Goal: Feedback & Contribution: Leave review/rating

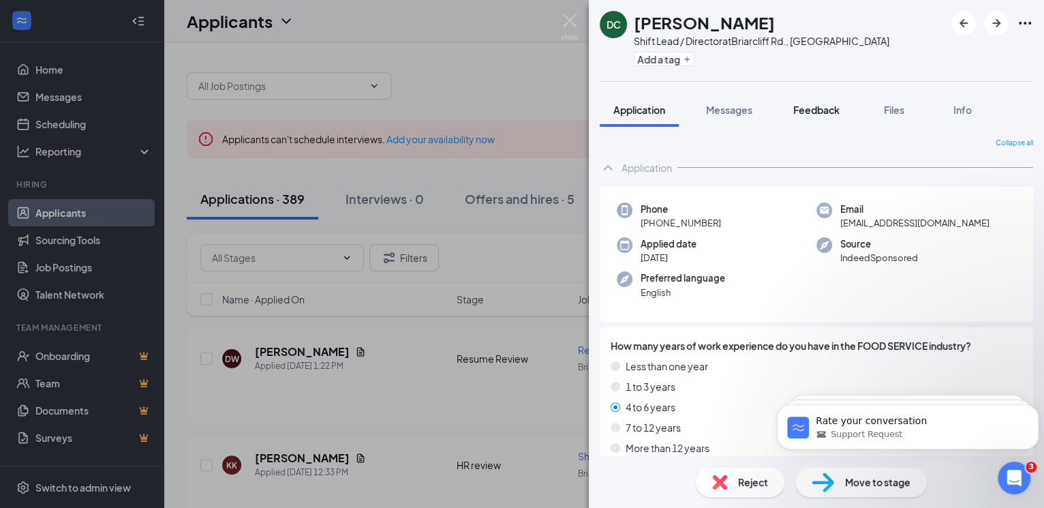
click at [816, 108] on span "Feedback" at bounding box center [816, 110] width 46 height 12
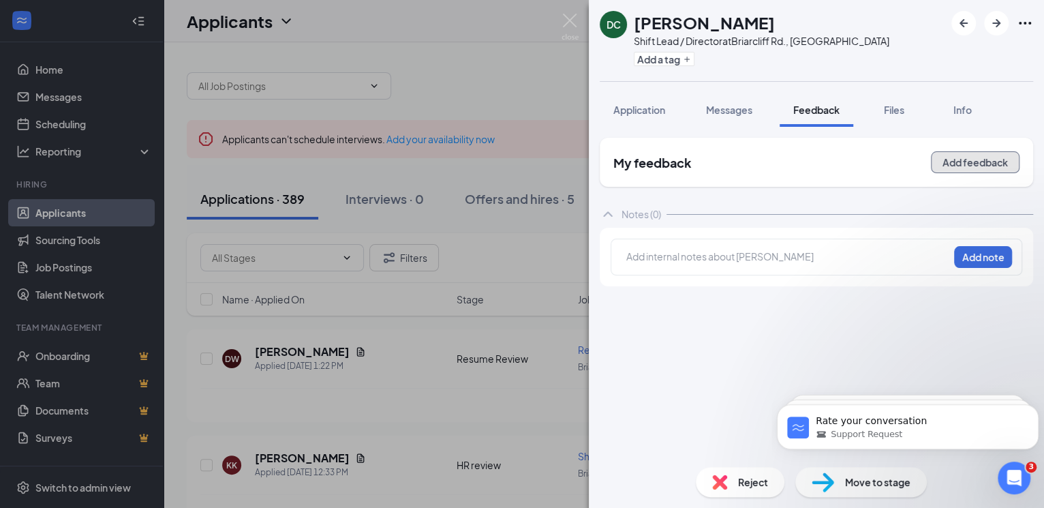
click at [987, 164] on button "Add feedback" at bounding box center [975, 162] width 89 height 22
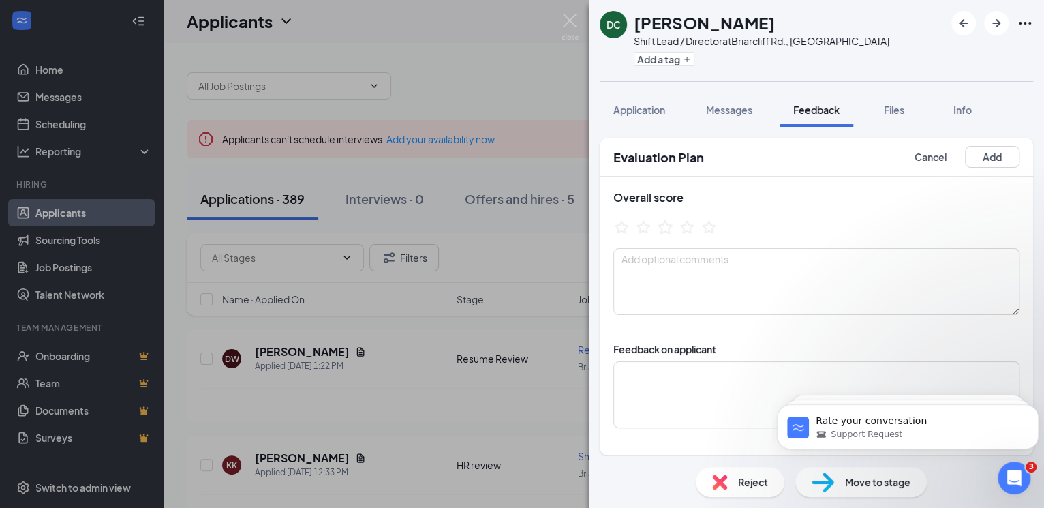
click at [656, 231] on icon "StarBorder" at bounding box center [665, 227] width 18 height 18
click at [978, 155] on button "Add" at bounding box center [992, 157] width 55 height 22
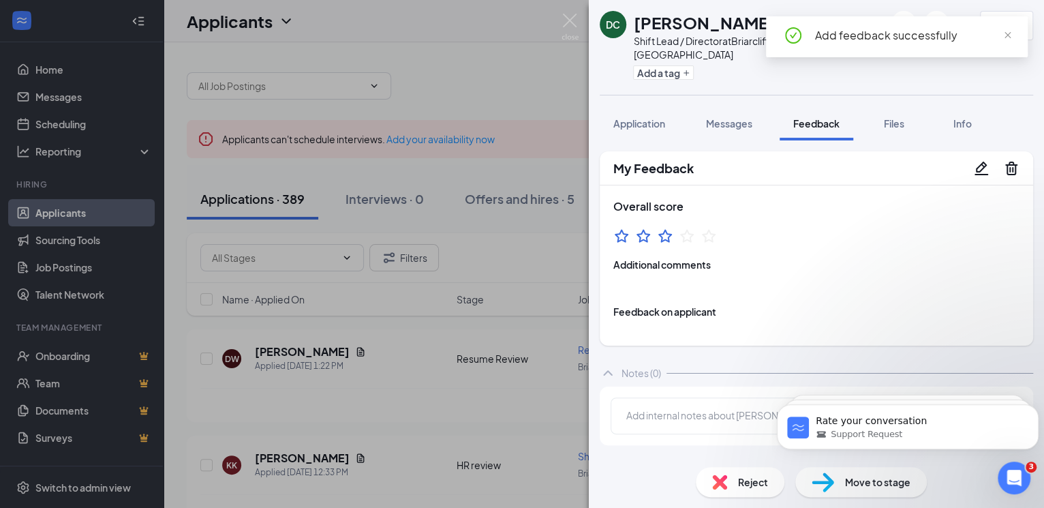
click at [413, 429] on div "DC DESTINY COX Shift Lead / Director at Briarcliff Rd., Atlanta Add a tag 3.0 A…" at bounding box center [522, 254] width 1044 height 508
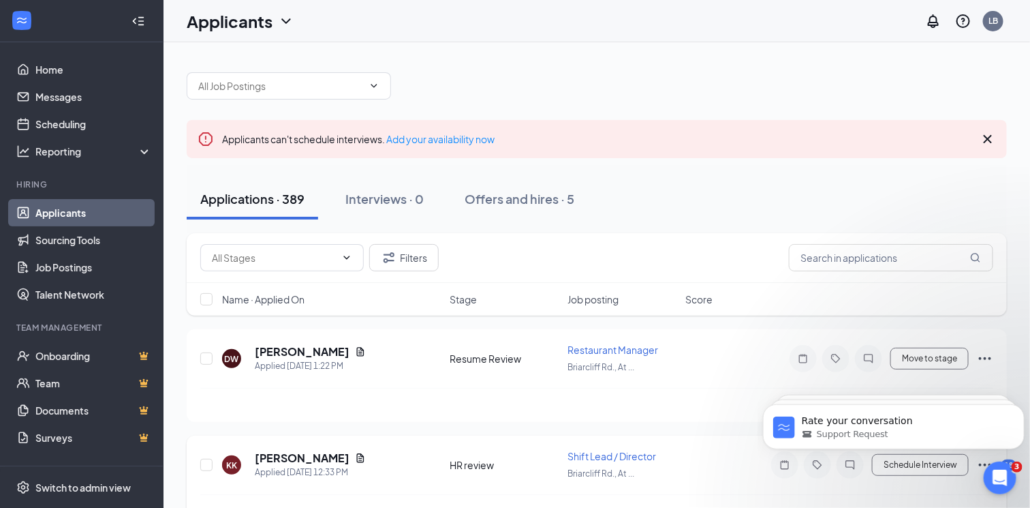
click at [639, 451] on span "Shift Lead / Director" at bounding box center [612, 456] width 89 height 12
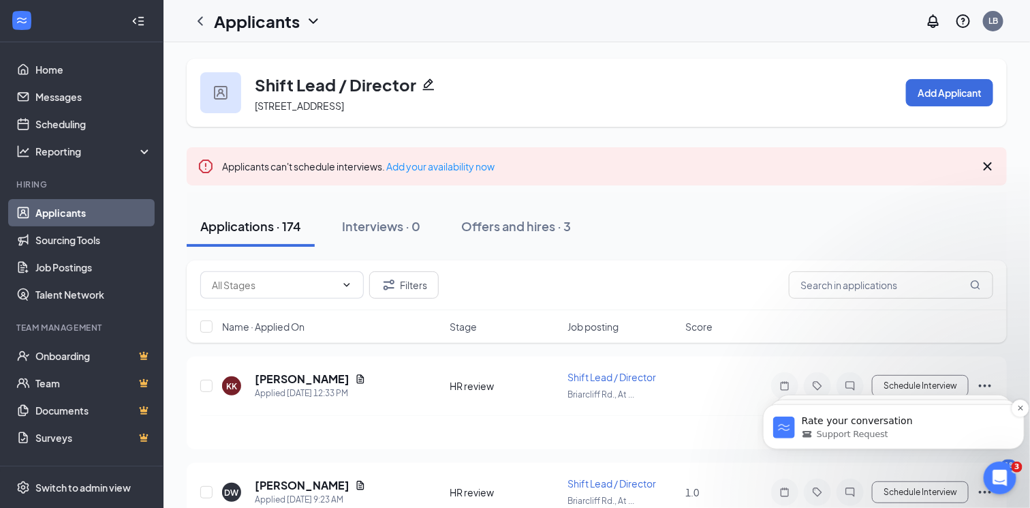
click at [996, 424] on p "Rate your conversation" at bounding box center [904, 421] width 206 height 14
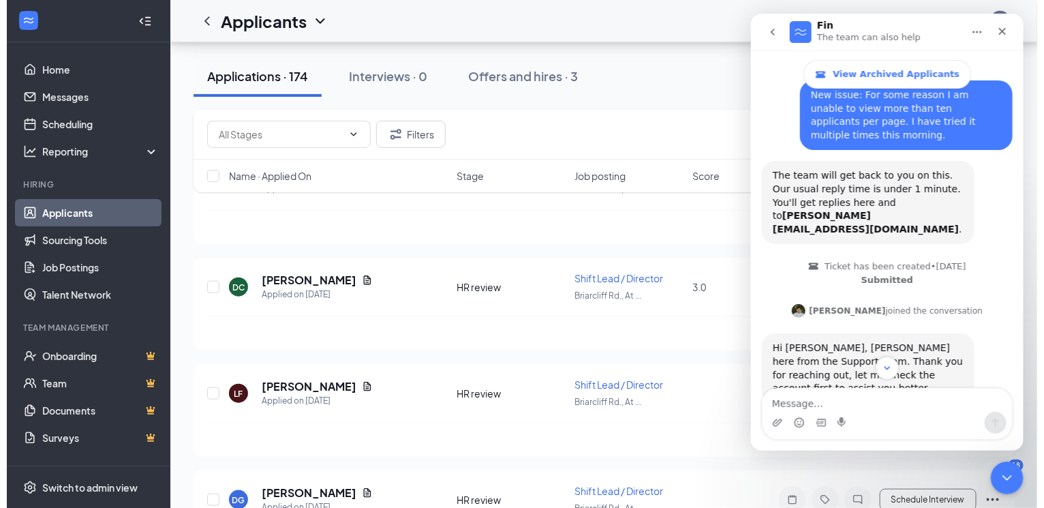
scroll to position [314, 0]
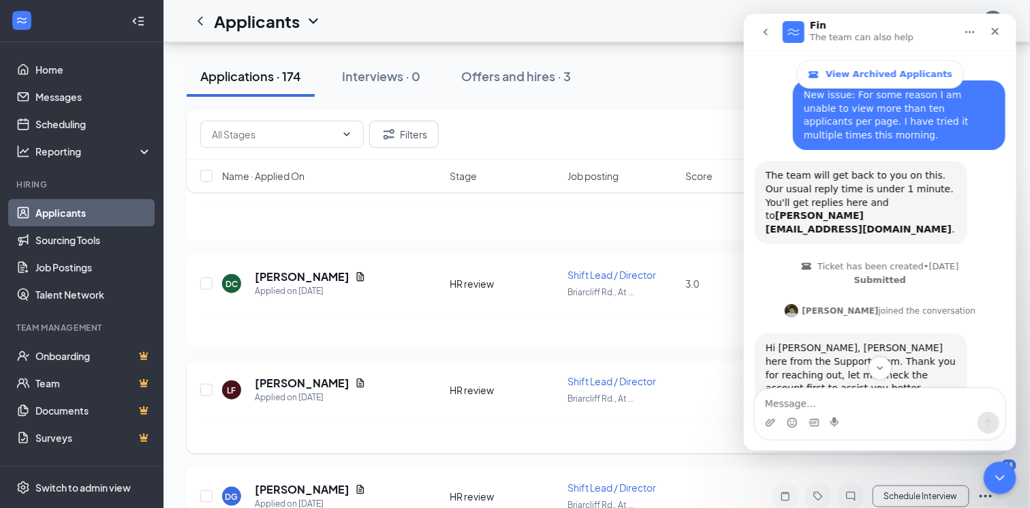
click at [325, 382] on h5 "[PERSON_NAME]" at bounding box center [302, 382] width 95 height 15
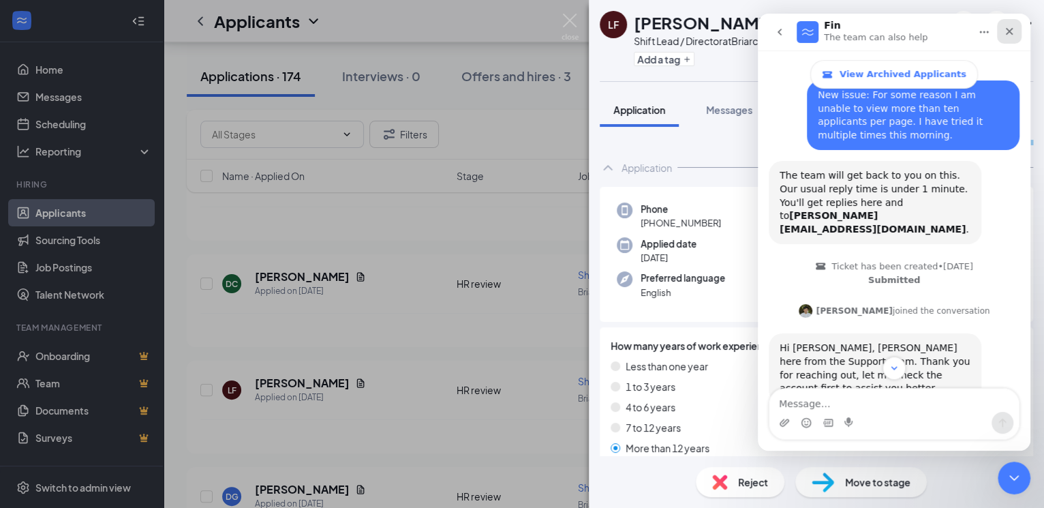
click at [1011, 29] on icon "Close" at bounding box center [1009, 31] width 11 height 11
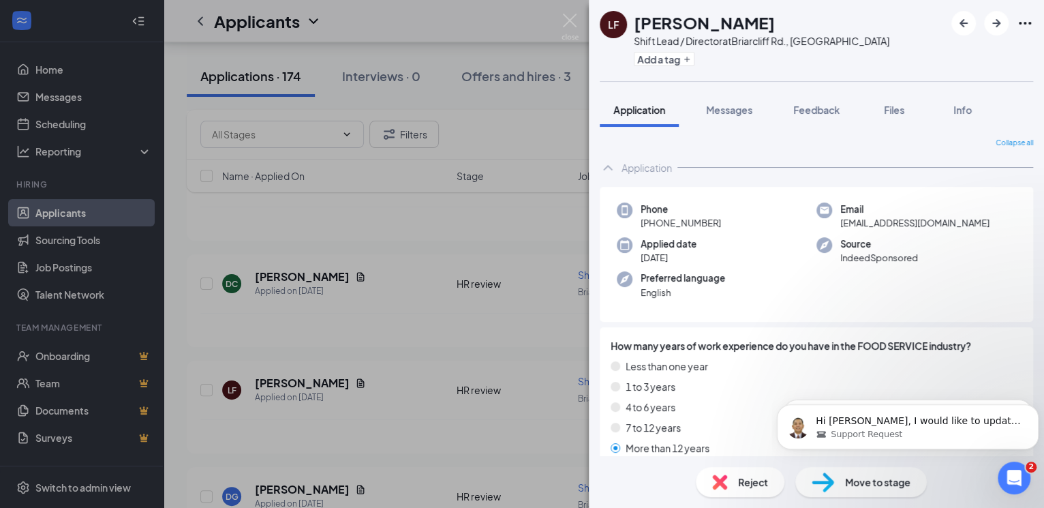
scroll to position [1721, 0]
click at [940, 428] on div "Support Request" at bounding box center [919, 434] width 206 height 12
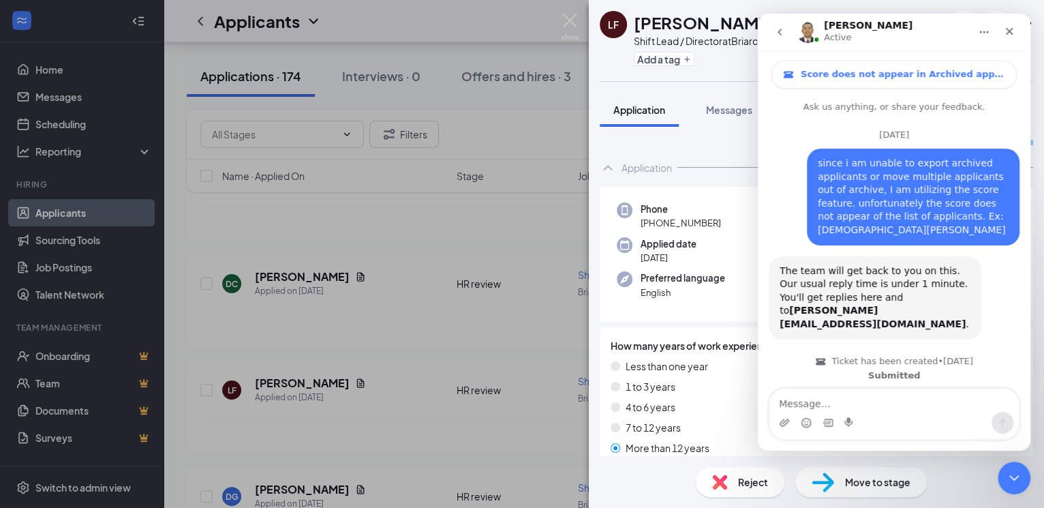
scroll to position [97, 0]
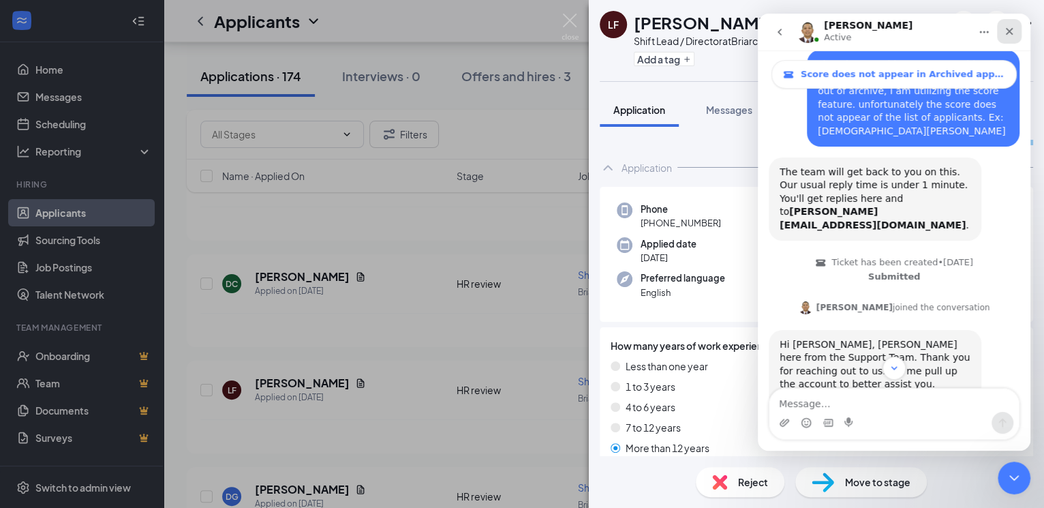
click at [1010, 29] on icon "Close" at bounding box center [1009, 31] width 11 height 11
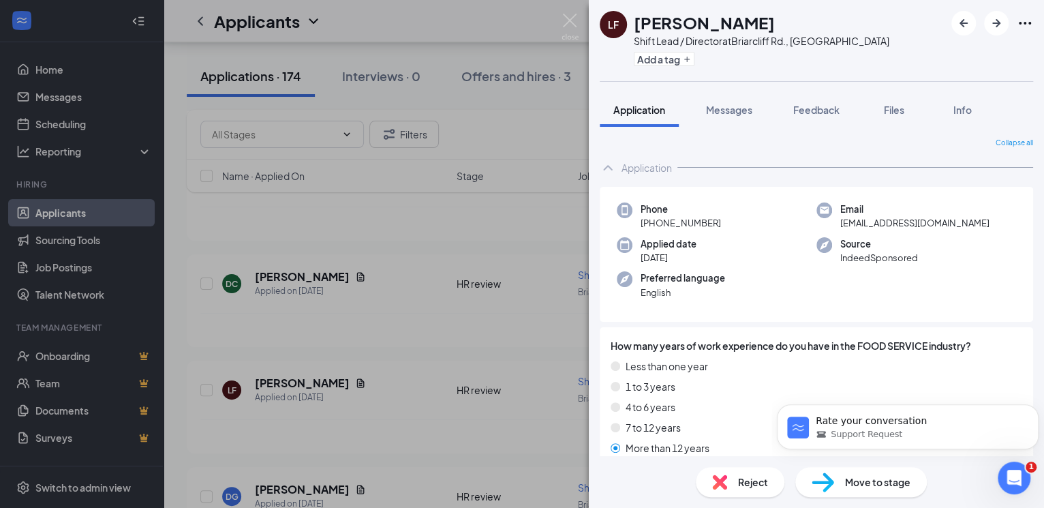
scroll to position [0, 0]
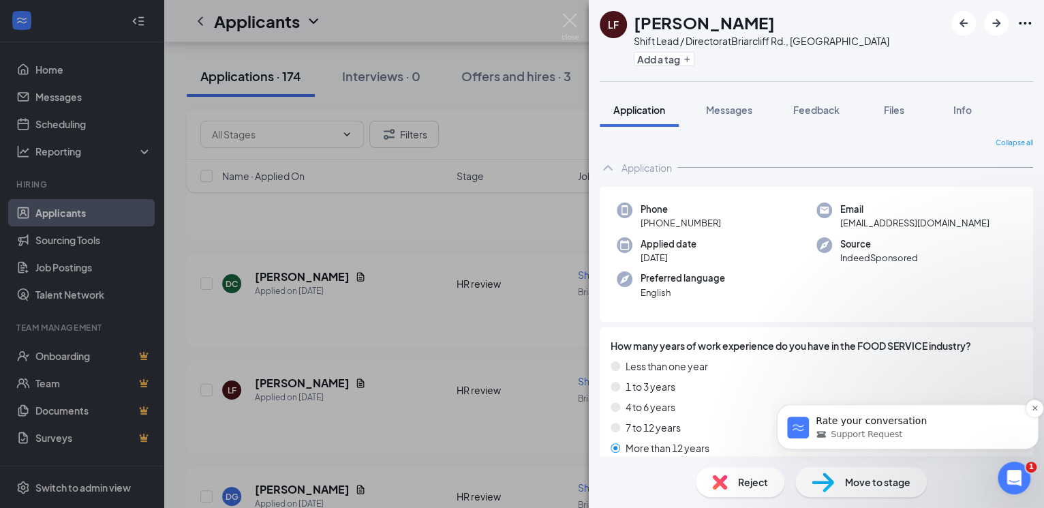
click at [932, 422] on p "Rate your conversation" at bounding box center [919, 421] width 206 height 14
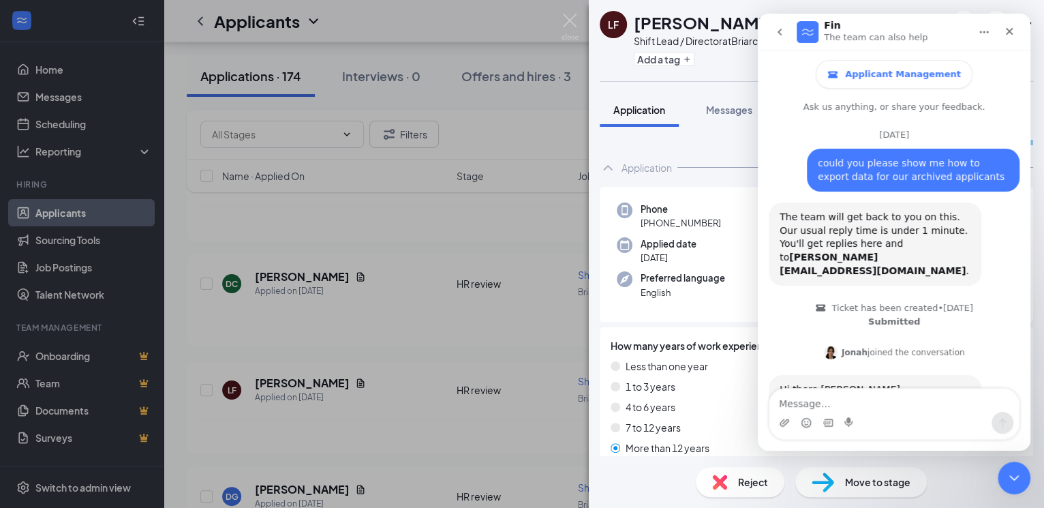
scroll to position [67, 0]
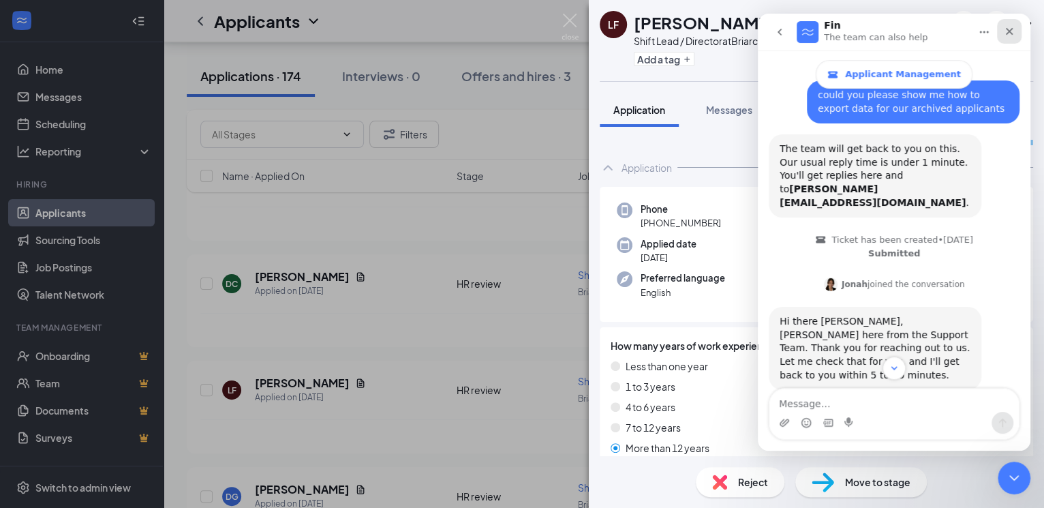
click at [1009, 31] on icon "Close" at bounding box center [1009, 31] width 7 height 7
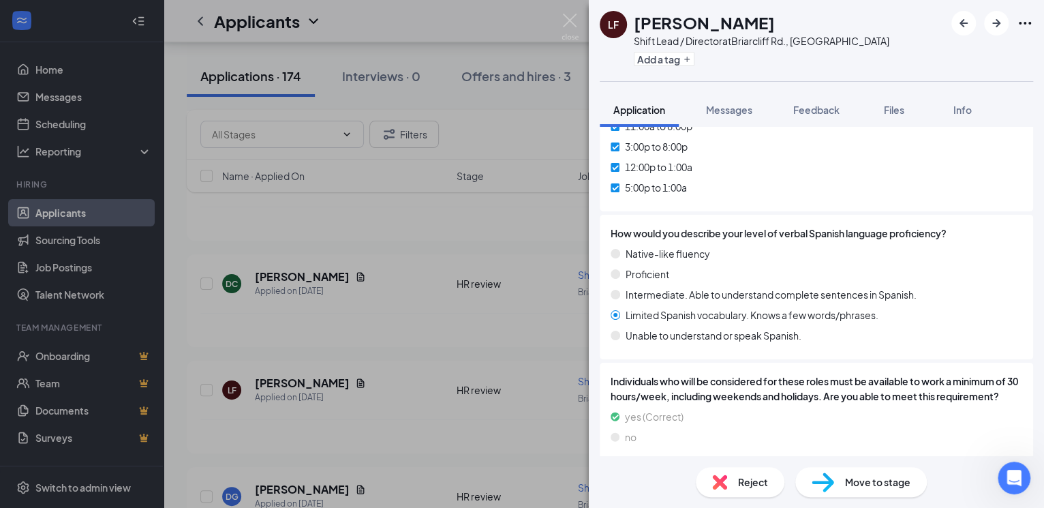
scroll to position [859, 0]
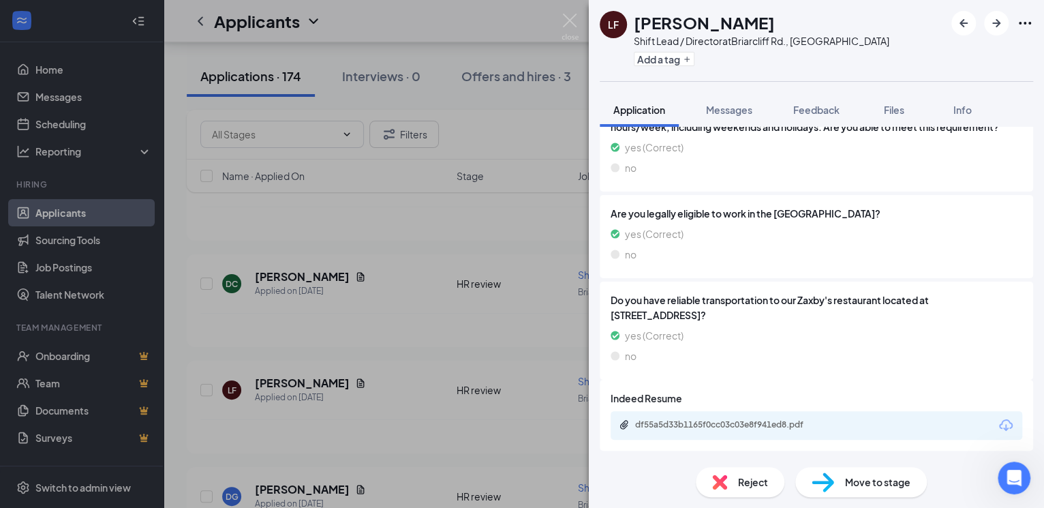
click at [874, 418] on div "df55a5d33b1165f0cc03c03e8f941ed8.pdf" at bounding box center [817, 425] width 412 height 29
click at [720, 426] on div "df55a5d33b1165f0cc03c03e8f941ed8.pdf" at bounding box center [730, 424] width 191 height 11
click at [816, 110] on span "Feedback" at bounding box center [816, 110] width 46 height 12
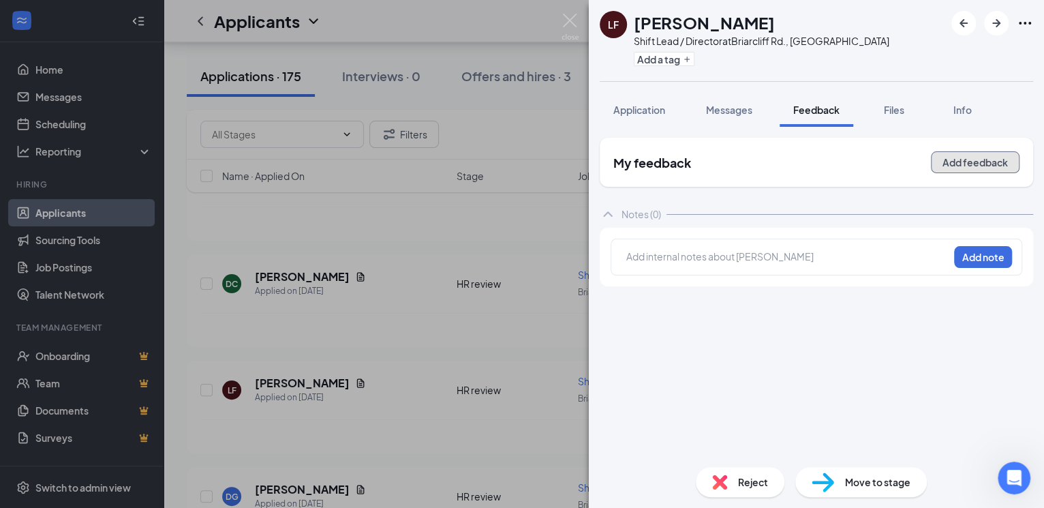
click at [955, 164] on button "Add feedback" at bounding box center [975, 162] width 89 height 22
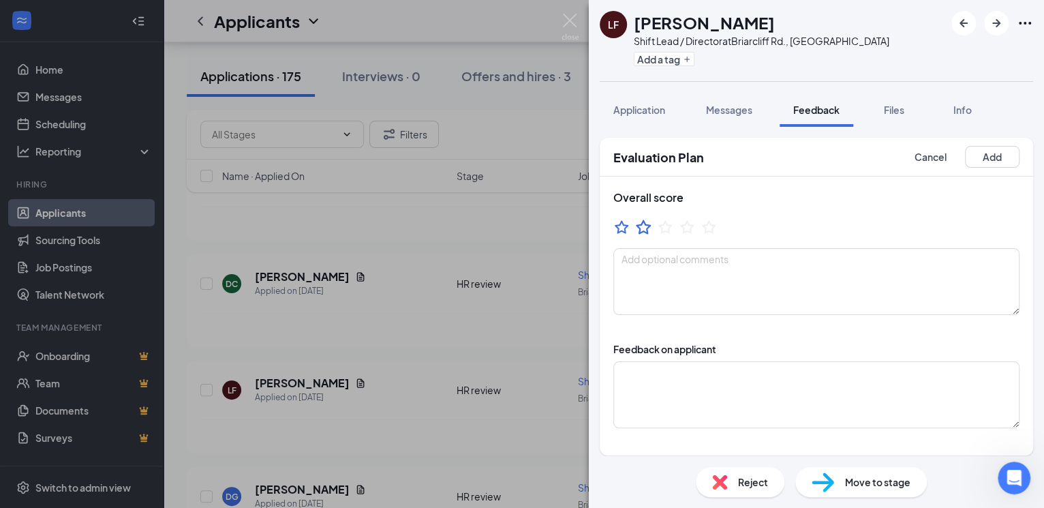
click at [639, 222] on icon "StarBorder" at bounding box center [643, 227] width 18 height 18
click at [974, 157] on button "Add" at bounding box center [992, 157] width 55 height 22
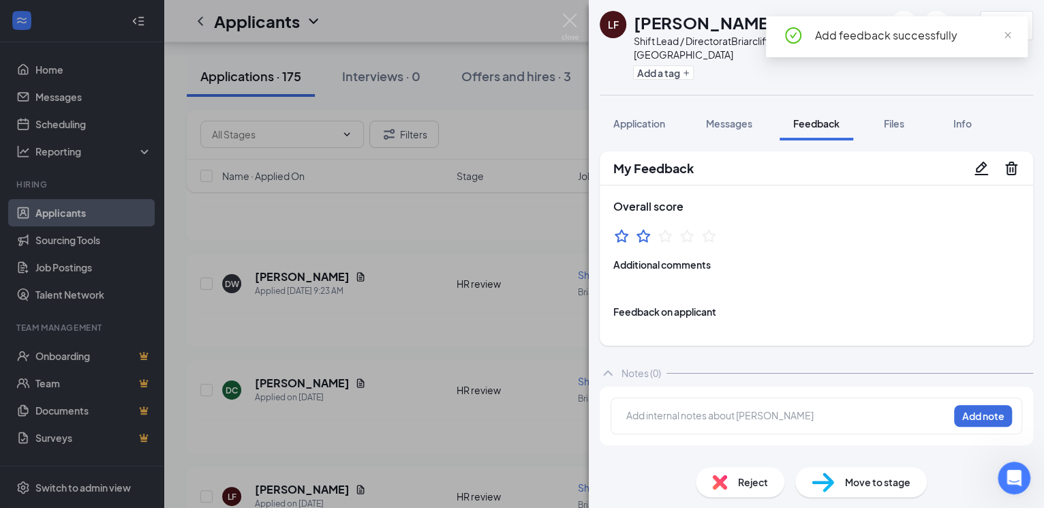
click at [371, 436] on div "LF LASHEA FLANAGAN Shift Lead / Director at Briarcliff Rd., Atlanta Add a tag 2…" at bounding box center [522, 254] width 1044 height 508
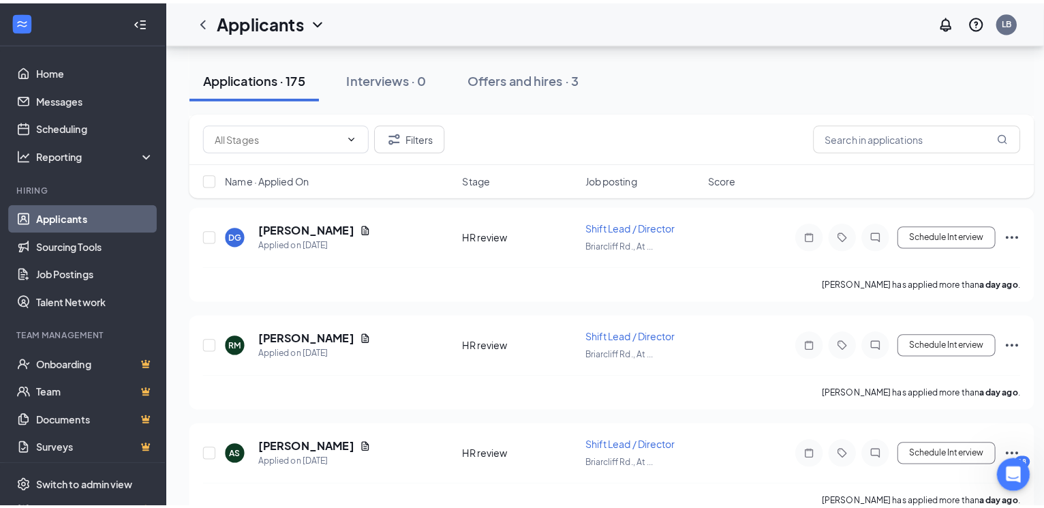
scroll to position [689, 0]
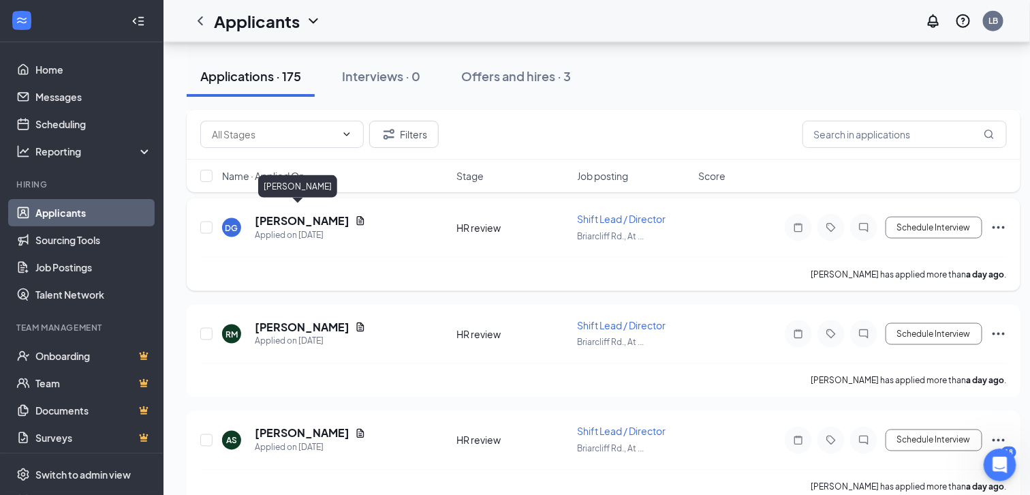
click at [287, 213] on h5 "[PERSON_NAME]" at bounding box center [302, 220] width 95 height 15
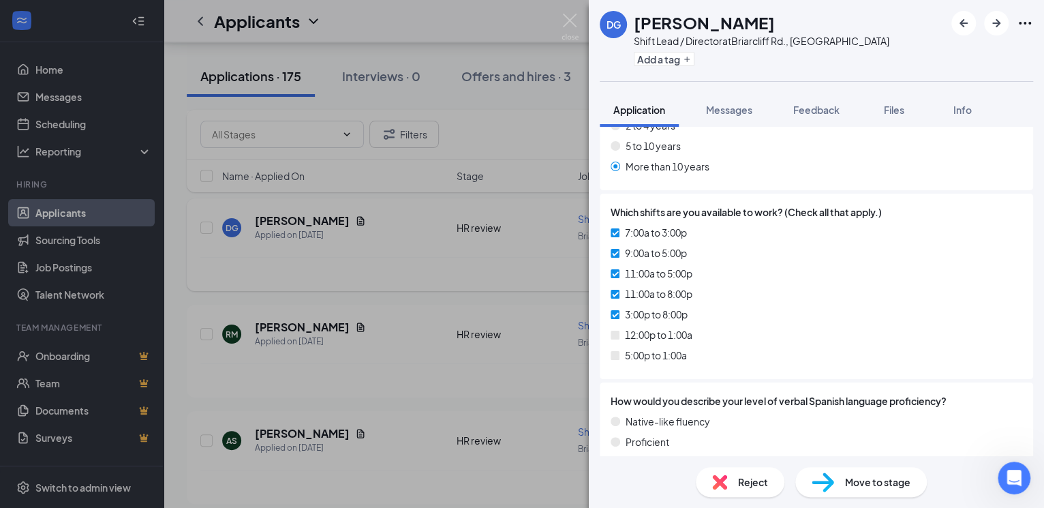
scroll to position [422, 0]
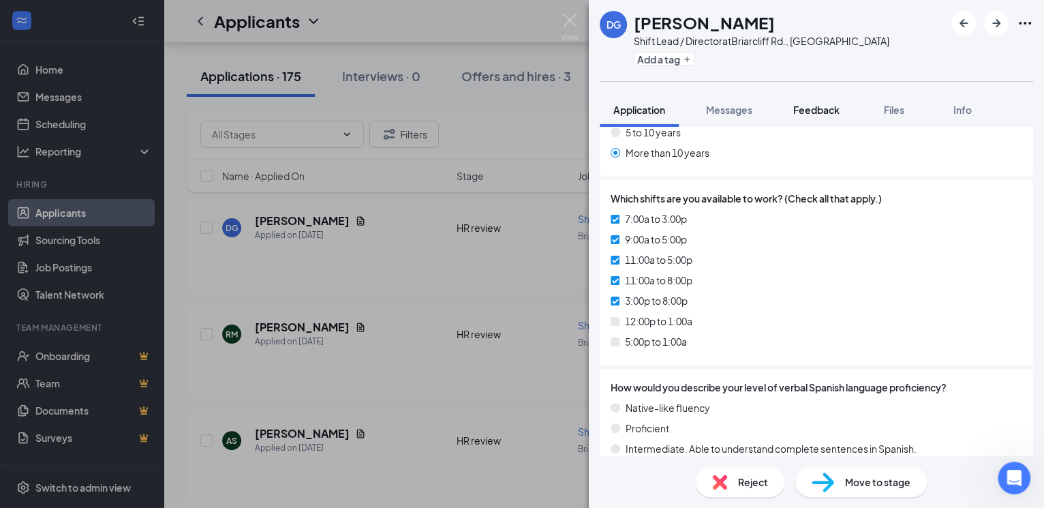
click at [815, 108] on span "Feedback" at bounding box center [816, 110] width 46 height 12
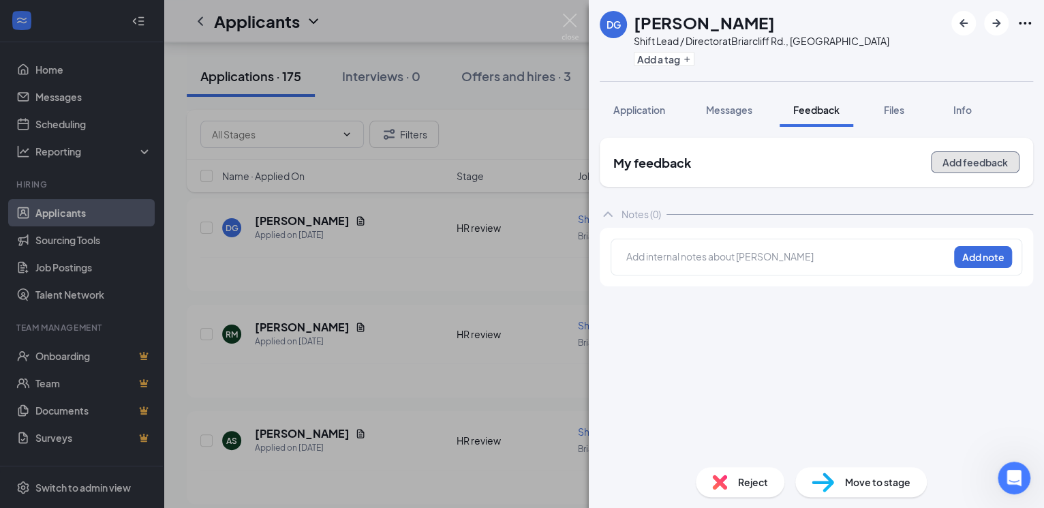
click at [975, 166] on button "Add feedback" at bounding box center [975, 162] width 89 height 22
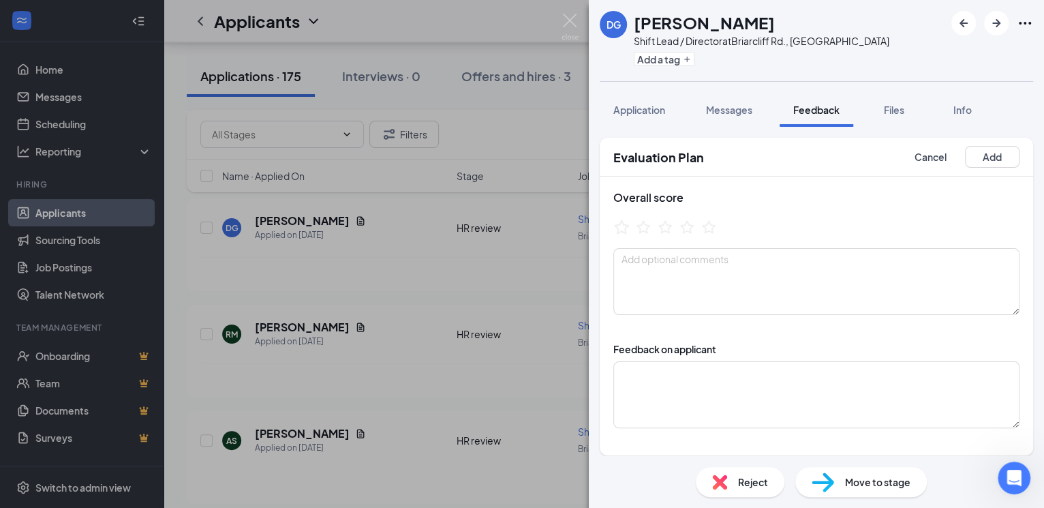
click at [617, 228] on icon "StarBorder" at bounding box center [622, 227] width 18 height 18
click at [978, 155] on button "Add" at bounding box center [992, 157] width 55 height 22
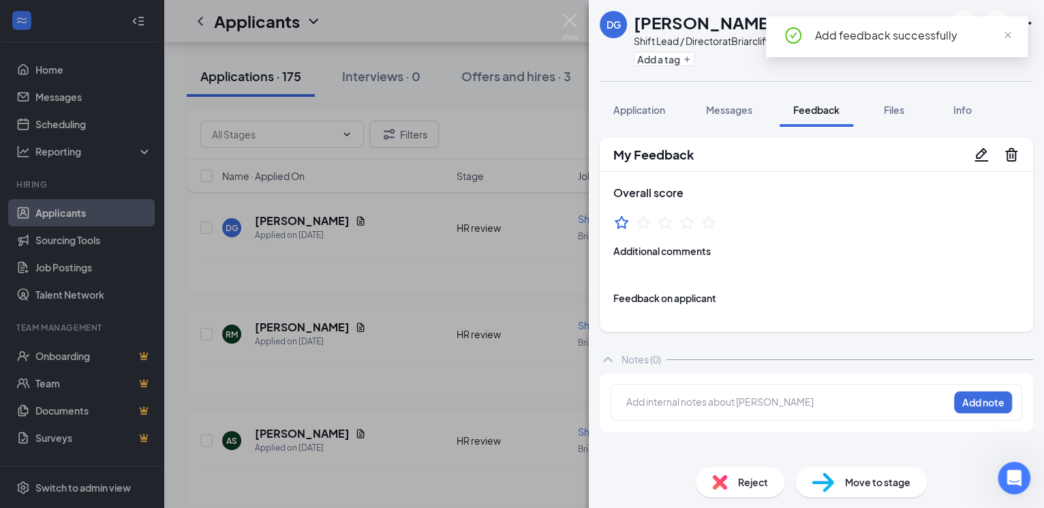
click at [283, 320] on div "DG Darryl Glenn Shift Lead / Director at Briarcliff Rd., Atlanta Add a tag Appl…" at bounding box center [522, 254] width 1044 height 508
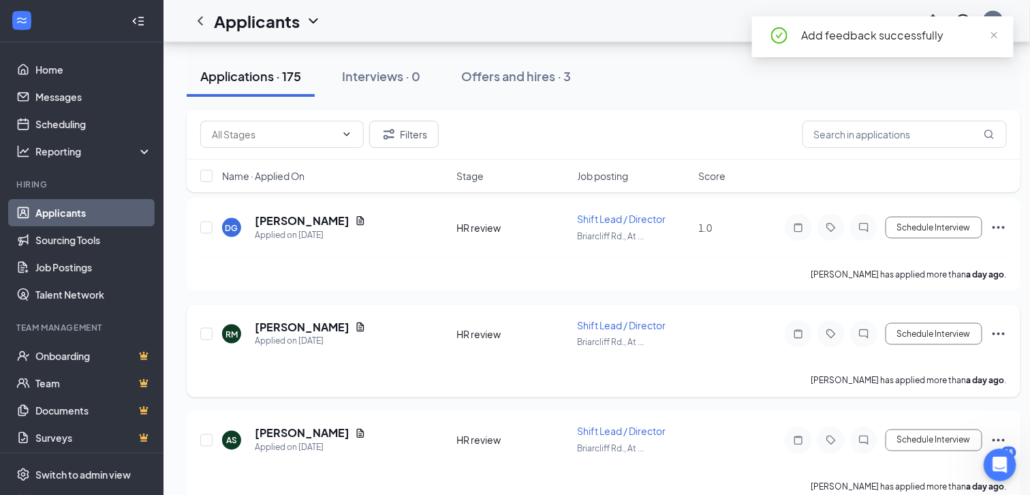
click at [297, 320] on h5 "[PERSON_NAME]" at bounding box center [302, 327] width 95 height 15
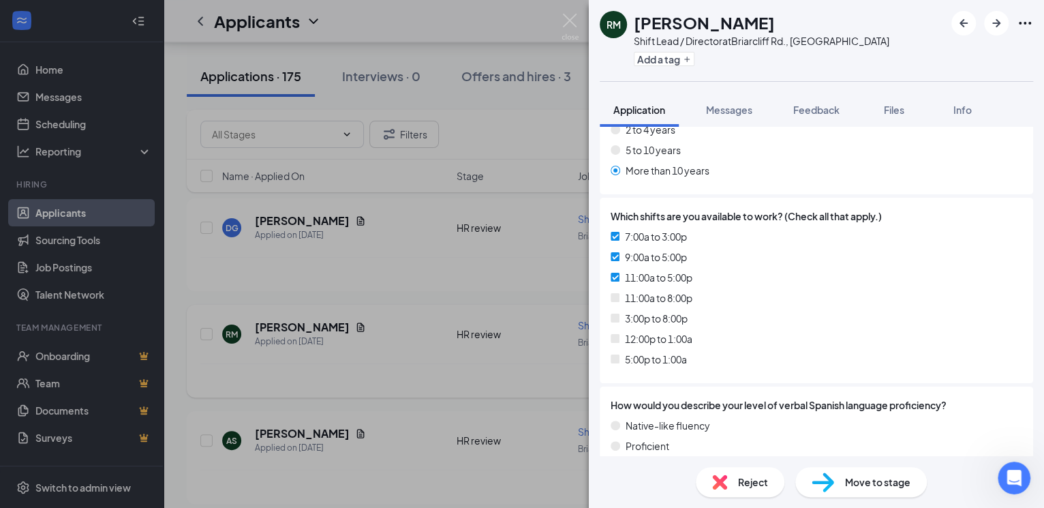
scroll to position [458, 0]
click at [296, 430] on div "RM Rashawn Mckay Shift Lead / Director at Briarcliff Rd., Atlanta Add a tag App…" at bounding box center [522, 254] width 1044 height 508
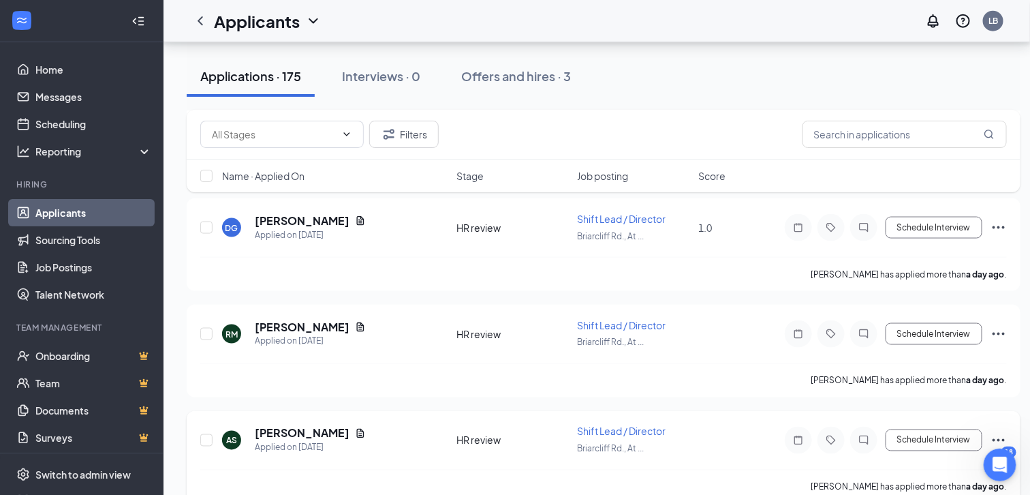
click at [303, 426] on h5 "[PERSON_NAME]" at bounding box center [302, 433] width 95 height 15
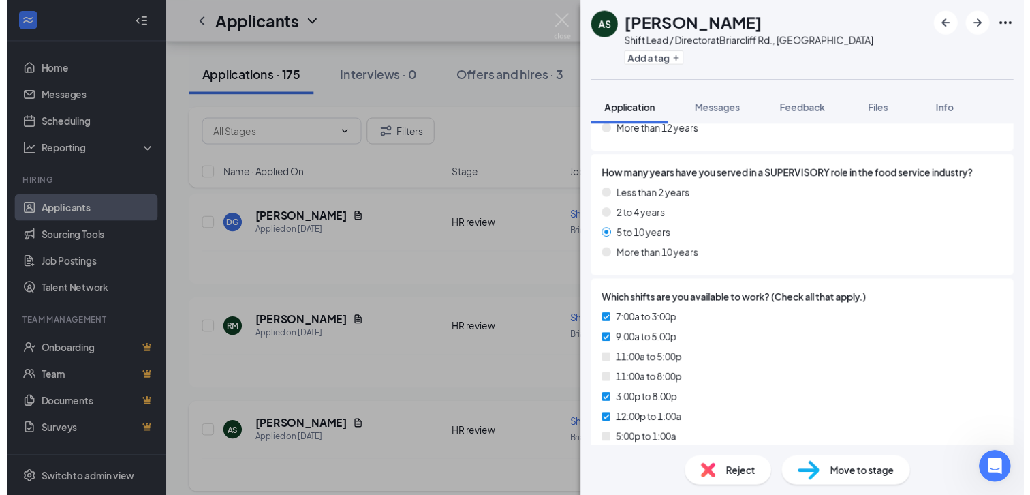
scroll to position [320, 0]
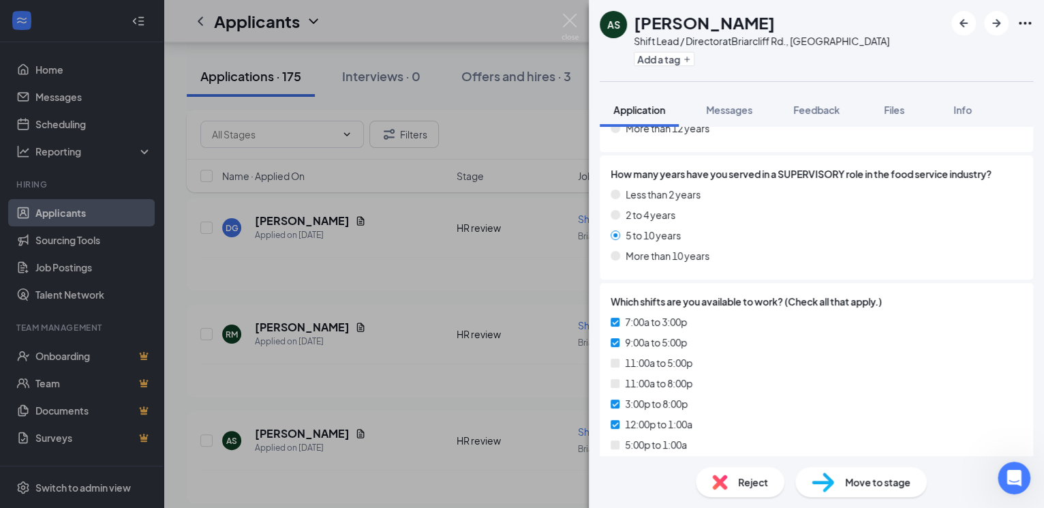
click at [382, 460] on div "AS Ambria Spears Shift Lead / Director at Briarcliff Rd., Atlanta Add a tag App…" at bounding box center [522, 254] width 1044 height 508
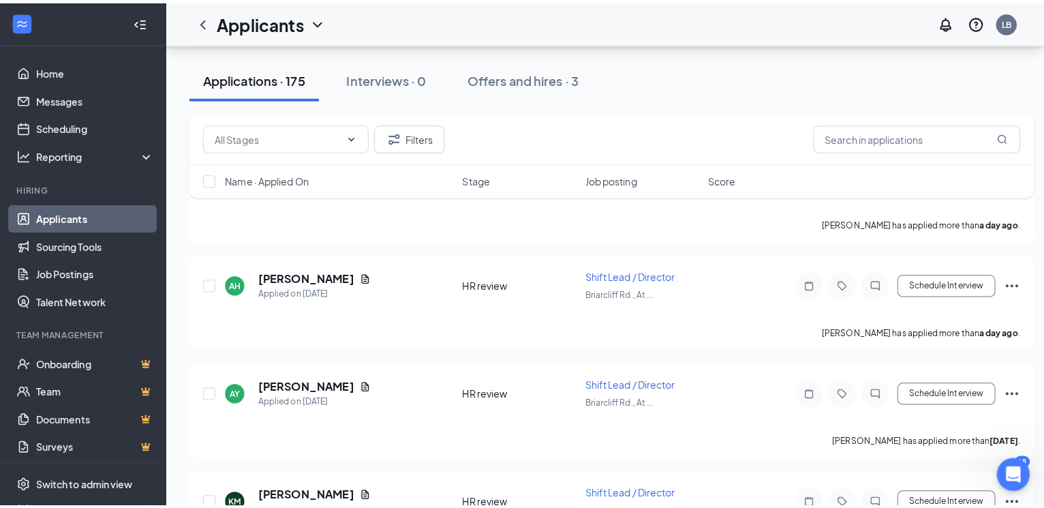
scroll to position [957, 0]
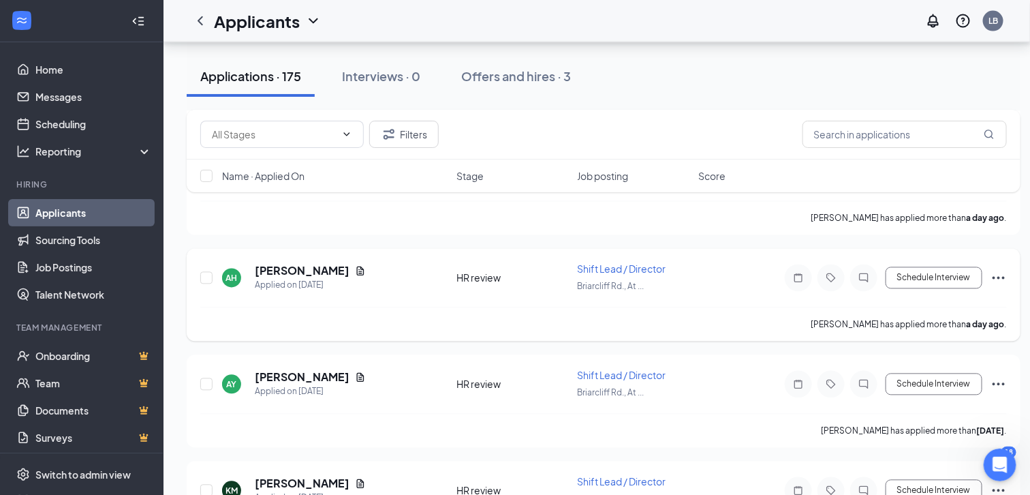
click at [292, 264] on h5 "[PERSON_NAME]" at bounding box center [302, 271] width 95 height 15
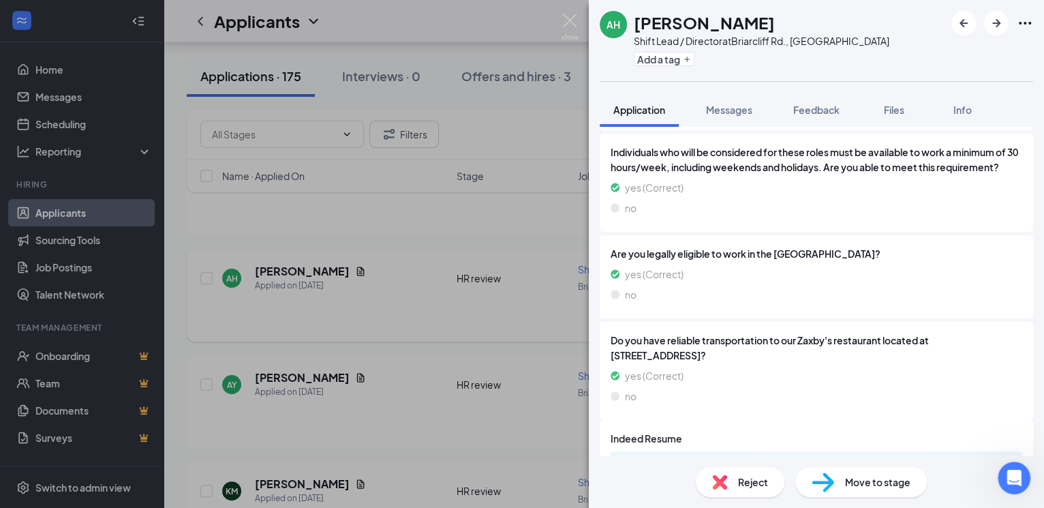
scroll to position [859, 0]
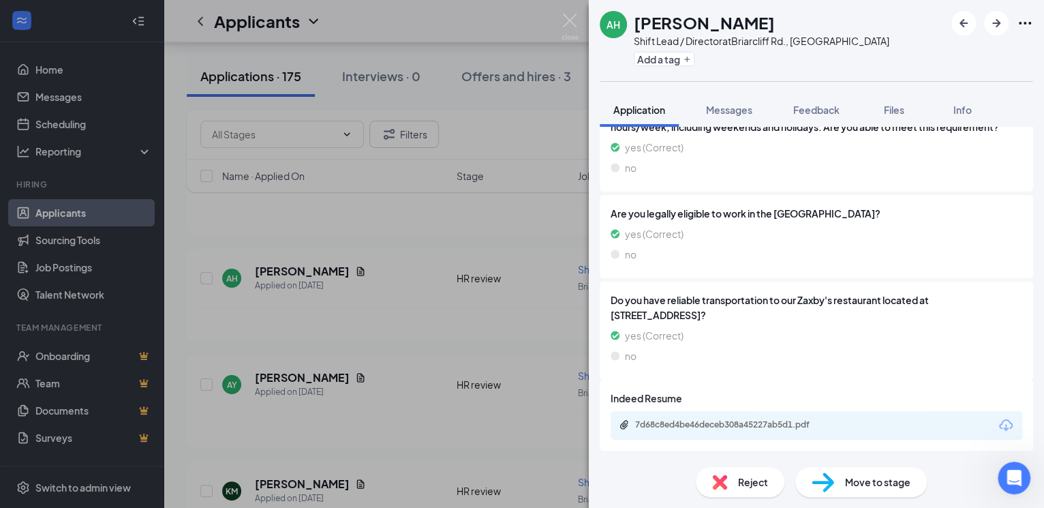
click at [744, 426] on div "7d68c8ed4be46deceb308a45227ab5d1.pdf" at bounding box center [730, 424] width 191 height 11
click at [306, 373] on div "AH Akira Holloway Shift Lead / Director at Briarcliff Rd., Atlanta Add a tag Ap…" at bounding box center [522, 254] width 1044 height 508
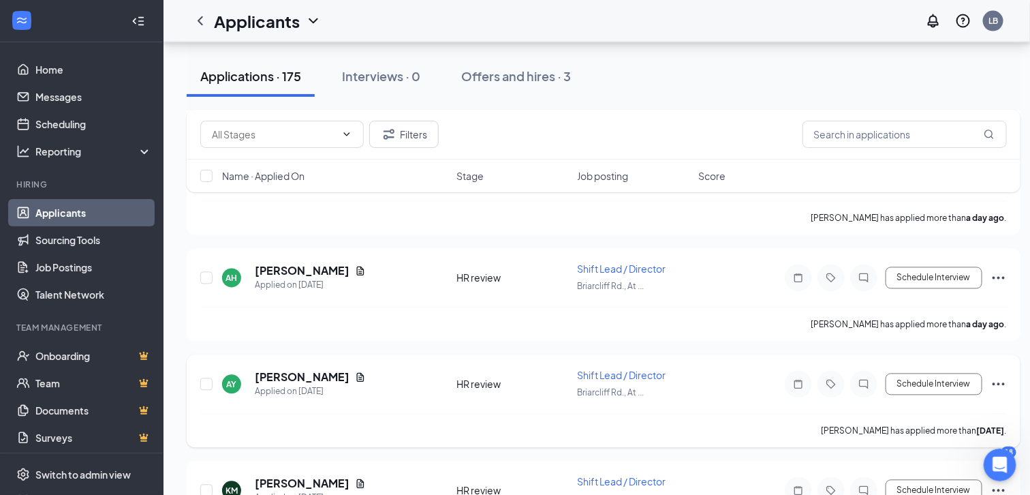
click at [286, 370] on h5 "[PERSON_NAME]" at bounding box center [302, 377] width 95 height 15
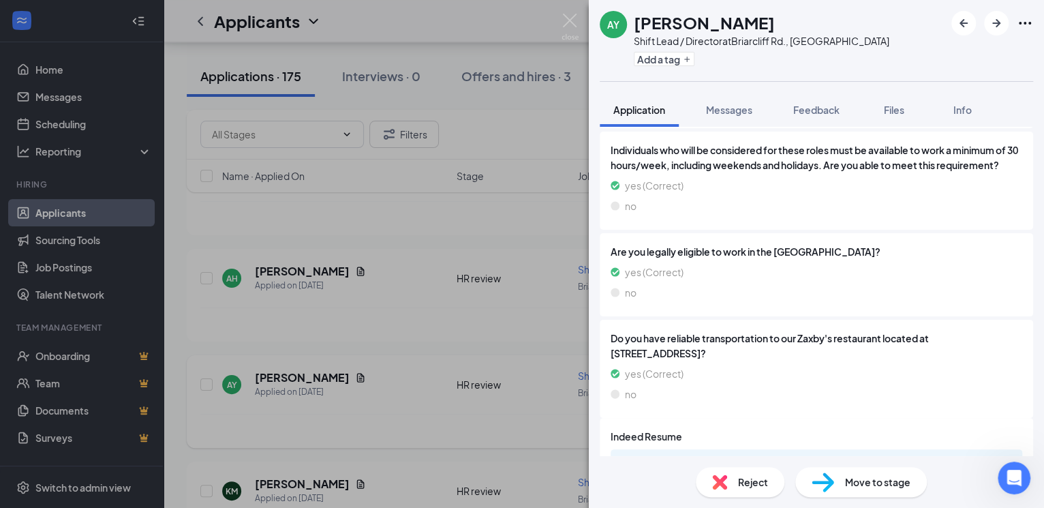
scroll to position [859, 0]
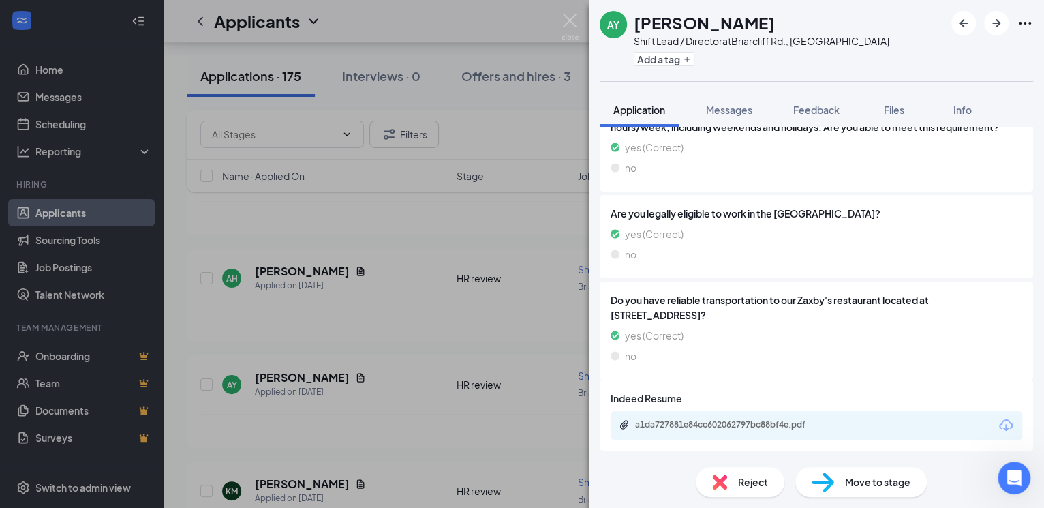
click at [764, 430] on div "a1da727881e84cc602062797bc88bf4e.pdf" at bounding box center [729, 425] width 221 height 13
click at [837, 117] on button "Feedback" at bounding box center [817, 110] width 74 height 34
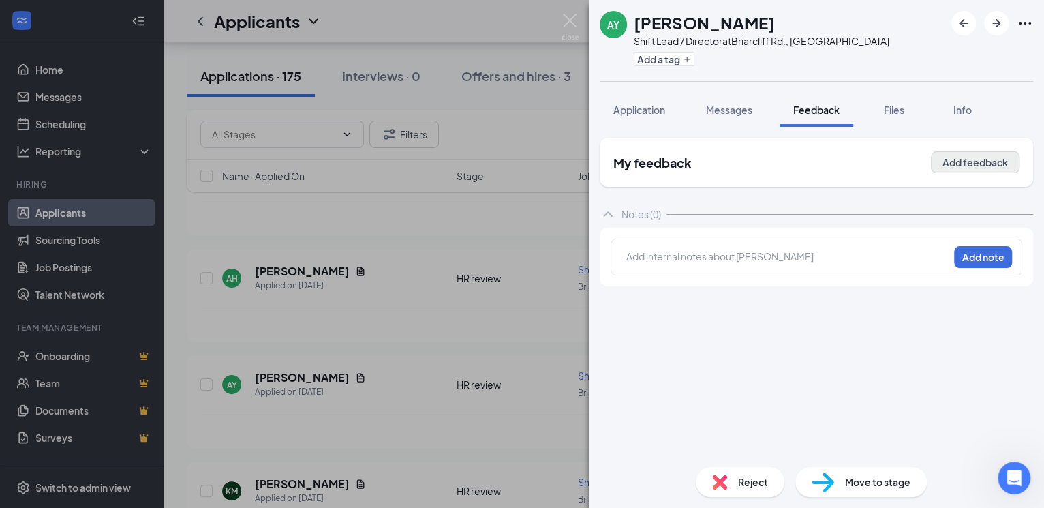
click at [959, 167] on button "Add feedback" at bounding box center [975, 162] width 89 height 22
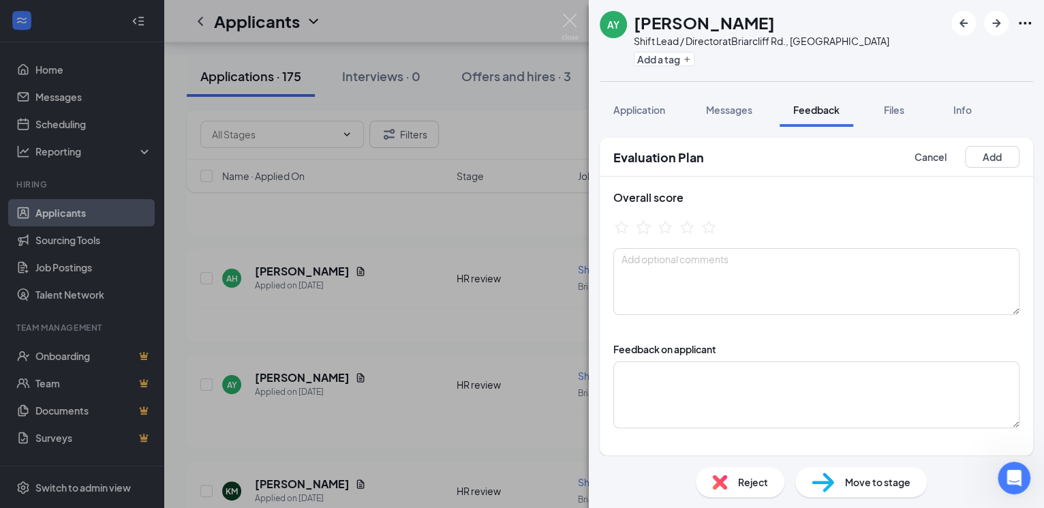
click at [639, 226] on icon "StarBorder" at bounding box center [643, 226] width 15 height 14
click at [621, 231] on icon "StarBorder" at bounding box center [622, 227] width 18 height 18
click at [989, 164] on button "Add" at bounding box center [992, 157] width 55 height 22
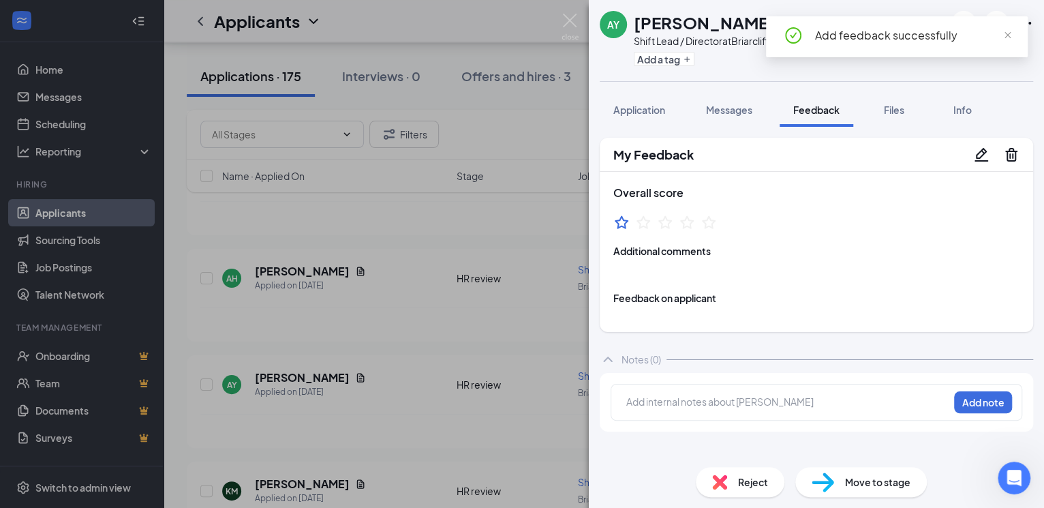
click at [283, 459] on div "AY Andrea Young Shift Lead / Director at Briarcliff Rd., Atlanta Add a tag Appl…" at bounding box center [522, 254] width 1044 height 508
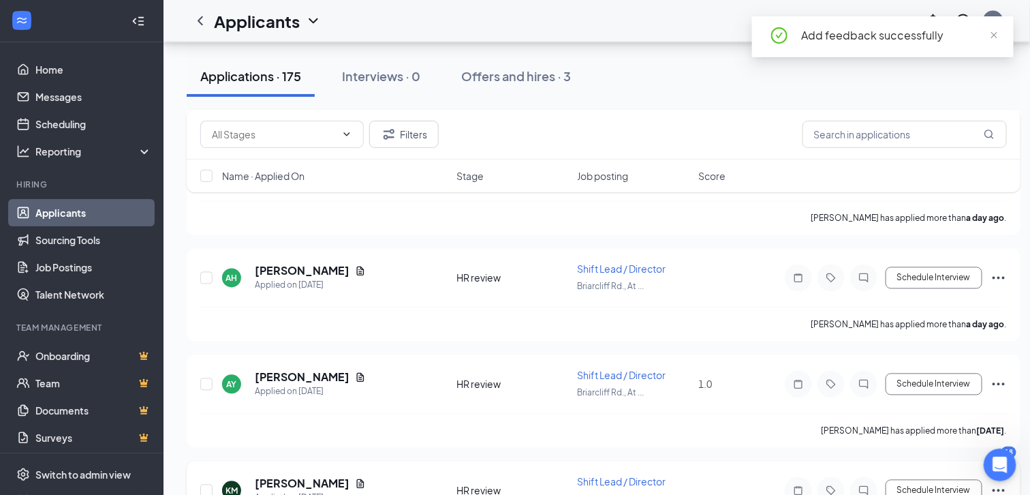
click at [281, 476] on h5 "[PERSON_NAME]" at bounding box center [302, 483] width 95 height 15
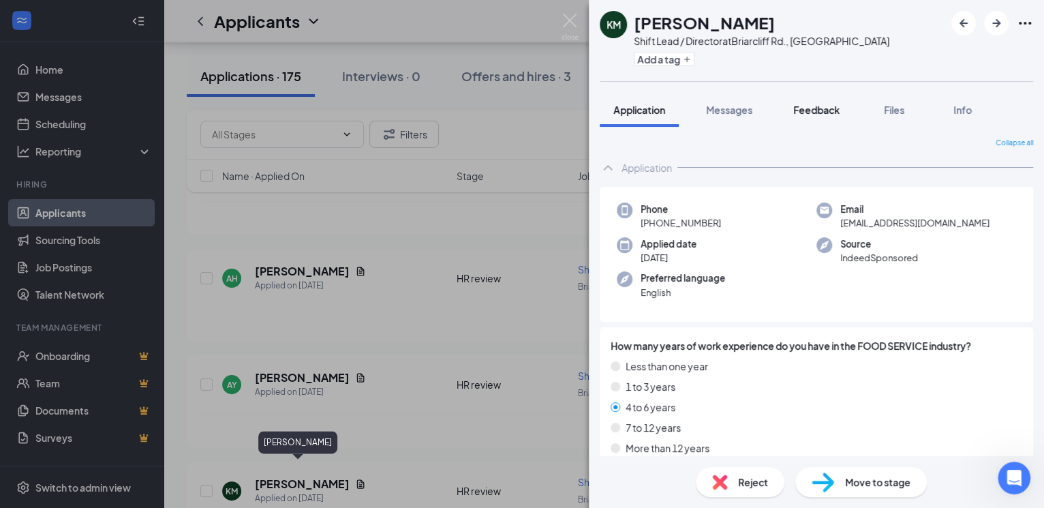
click at [812, 120] on button "Feedback" at bounding box center [817, 110] width 74 height 34
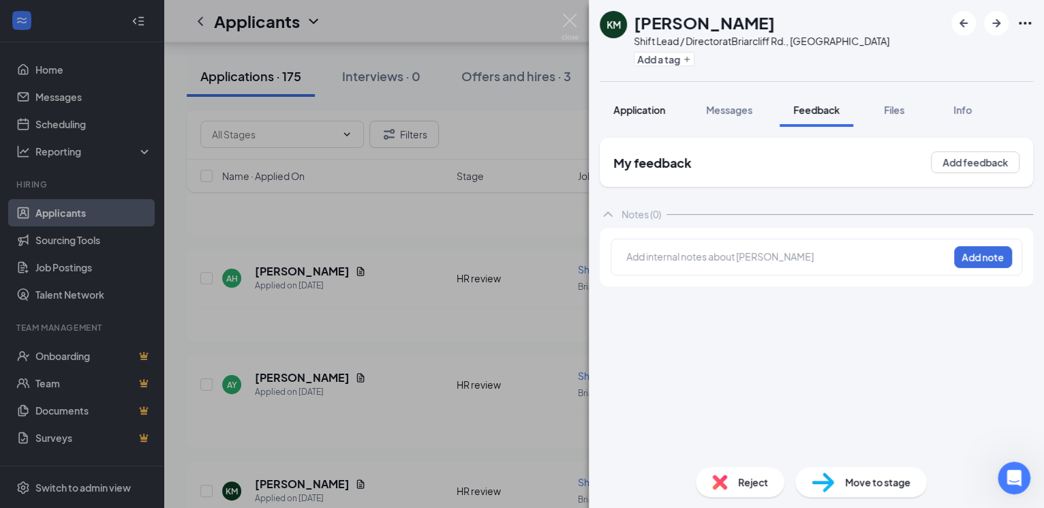
click at [647, 106] on span "Application" at bounding box center [639, 110] width 52 height 12
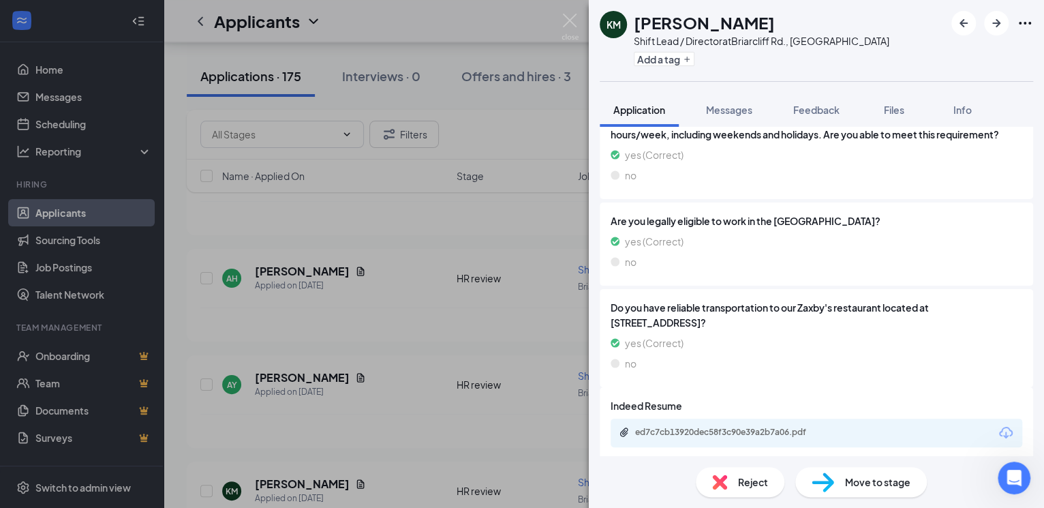
scroll to position [859, 0]
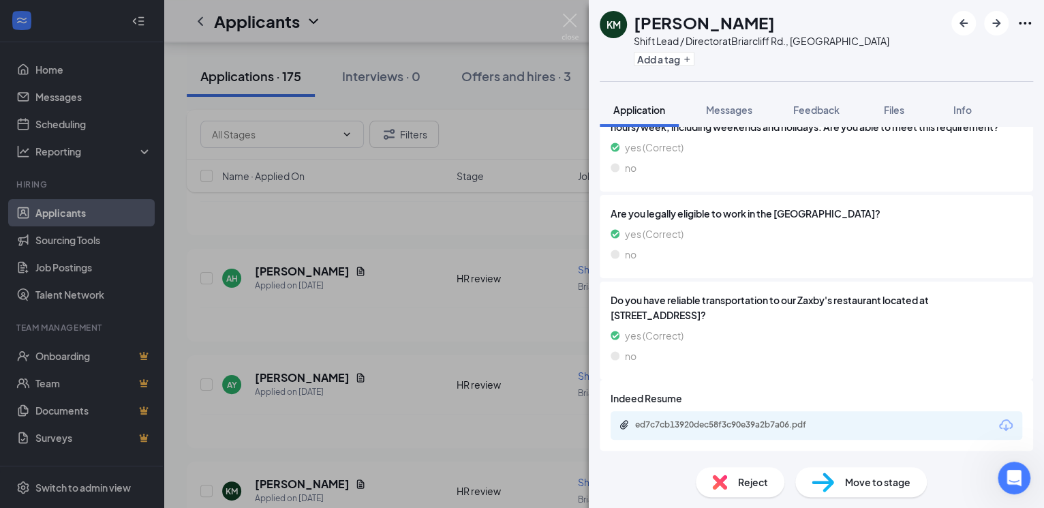
click at [763, 425] on div "ed7c7cb13920dec58f3c90e39a2b7a06.pdf" at bounding box center [730, 424] width 191 height 11
click at [658, 430] on div "ed7c7cb13920dec58f3c90e39a2b7a06.pdf" at bounding box center [730, 424] width 191 height 11
click at [216, 429] on div "KM Kaiah McKay Shift Lead / Director at Briarcliff Rd., Atlanta Add a tag Appli…" at bounding box center [522, 254] width 1044 height 508
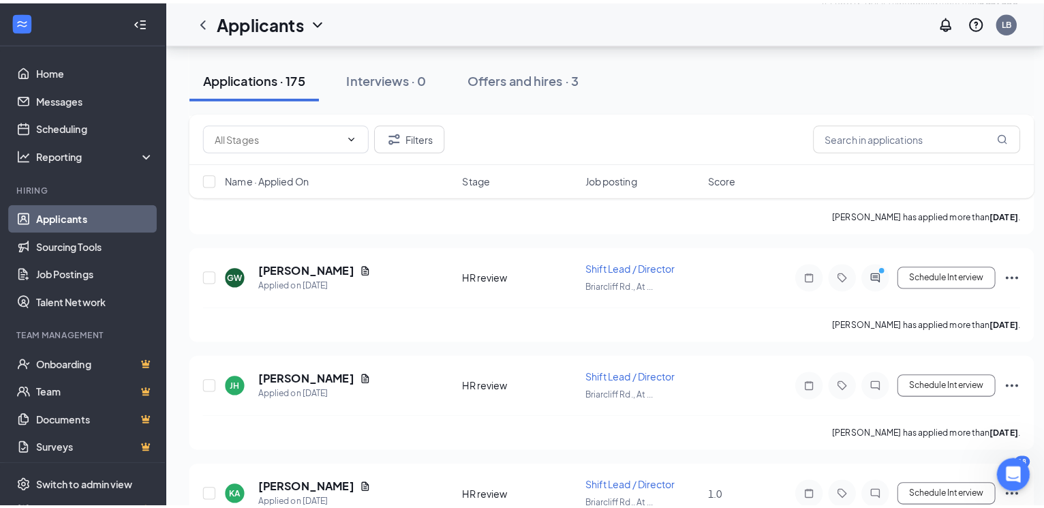
scroll to position [1291, 0]
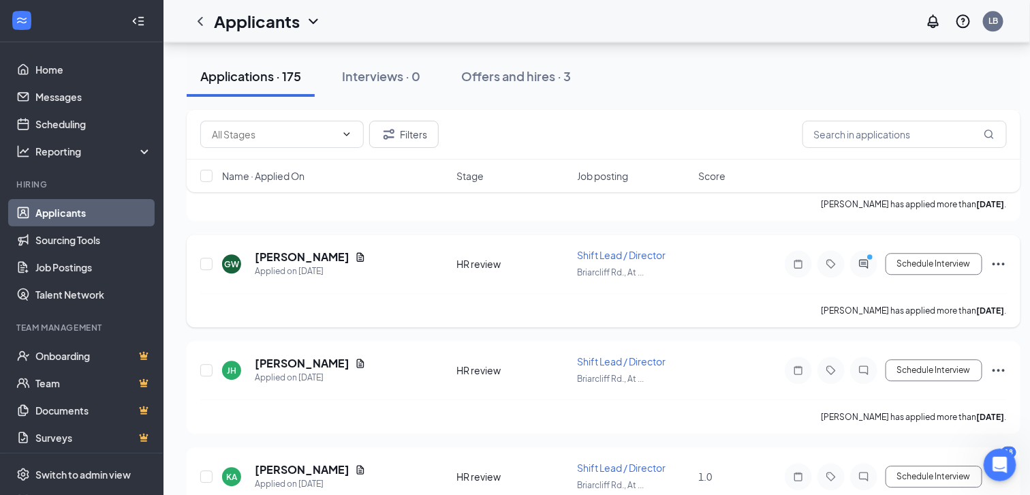
click at [305, 249] on h5 "[PERSON_NAME]" at bounding box center [302, 256] width 95 height 15
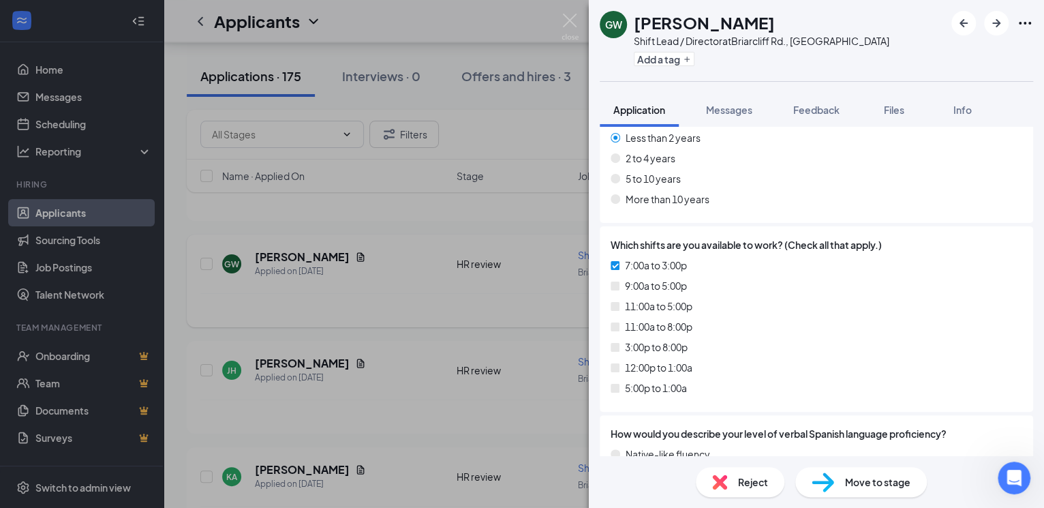
scroll to position [378, 0]
click at [294, 342] on div "GW Georgeana Walker Shift Lead / Director at Briarcliff Rd., Atlanta Add a tag …" at bounding box center [522, 254] width 1044 height 508
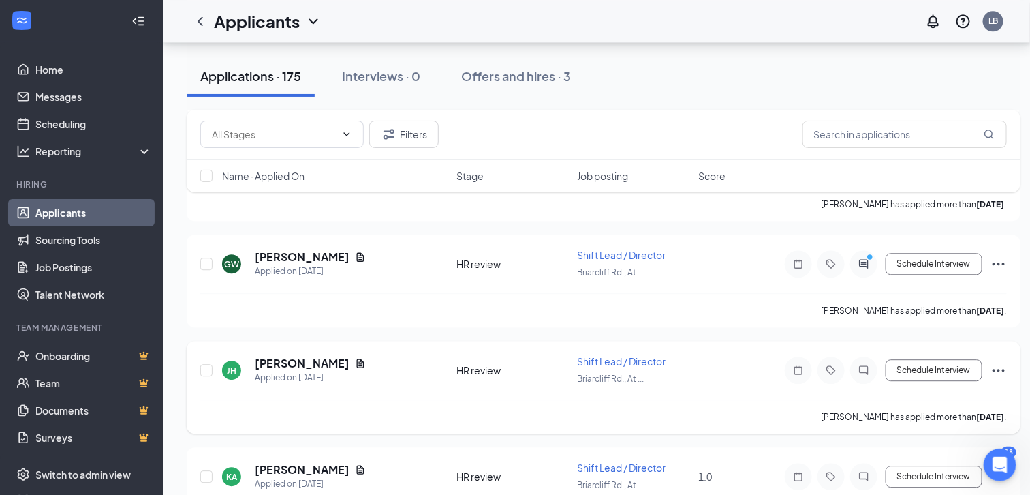
click at [303, 356] on h5 "[PERSON_NAME]" at bounding box center [302, 363] width 95 height 15
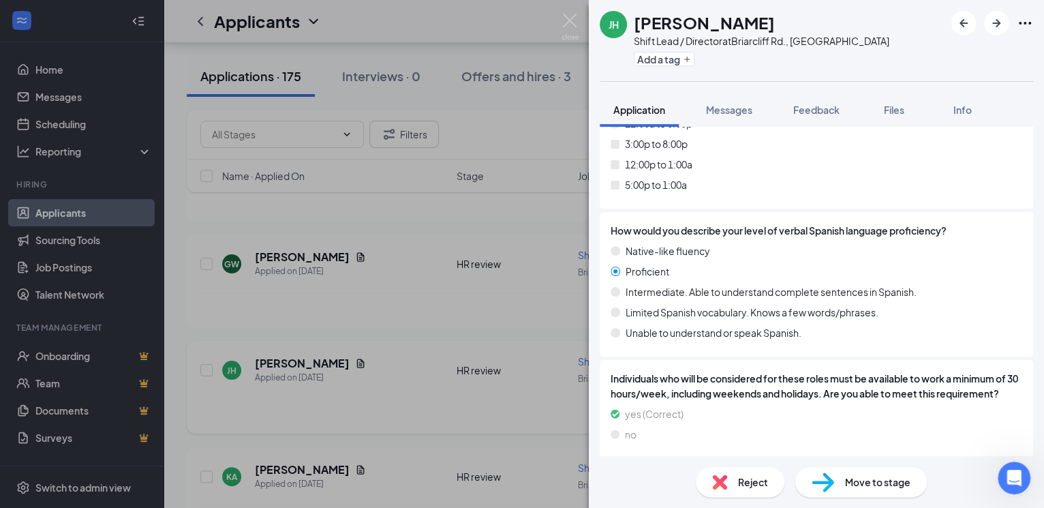
scroll to position [580, 0]
click at [297, 333] on div "JH Jeremy Hudson Shift Lead / Director at Briarcliff Rd., Atlanta Add a tag App…" at bounding box center [522, 254] width 1044 height 508
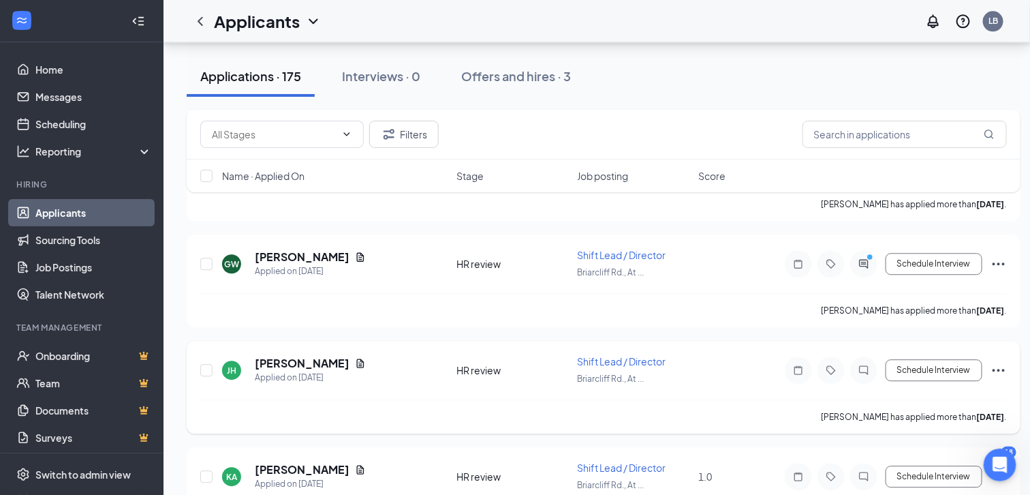
click at [296, 356] on h5 "[PERSON_NAME]" at bounding box center [302, 363] width 95 height 15
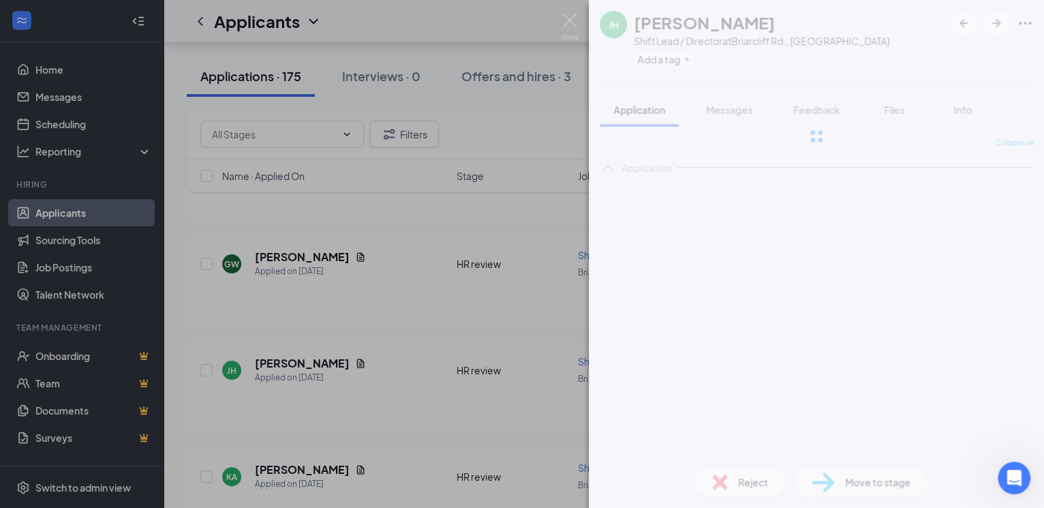
click at [293, 341] on div "JH Jeremy Hudson Shift Lead / Director at Briarcliff Rd., Atlanta Add a tag App…" at bounding box center [522, 254] width 1044 height 508
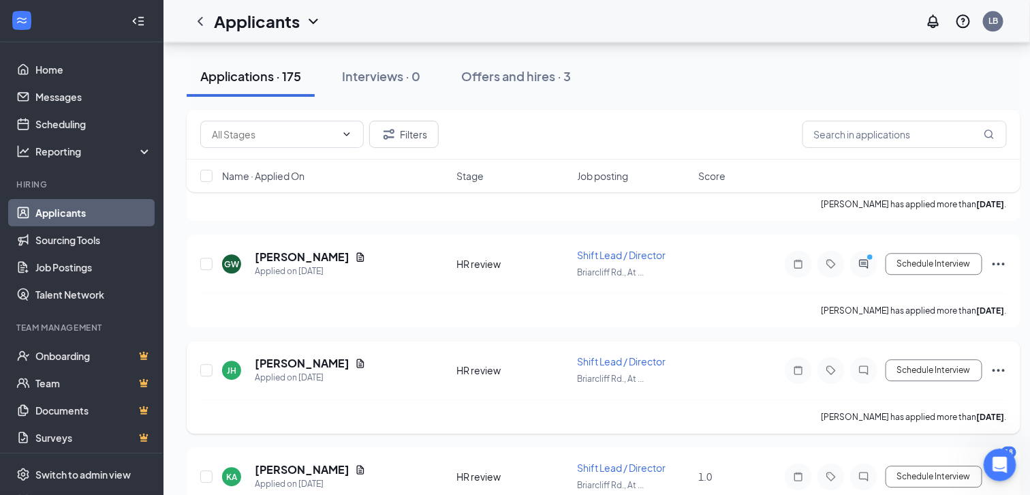
click at [291, 356] on h5 "[PERSON_NAME]" at bounding box center [302, 363] width 95 height 15
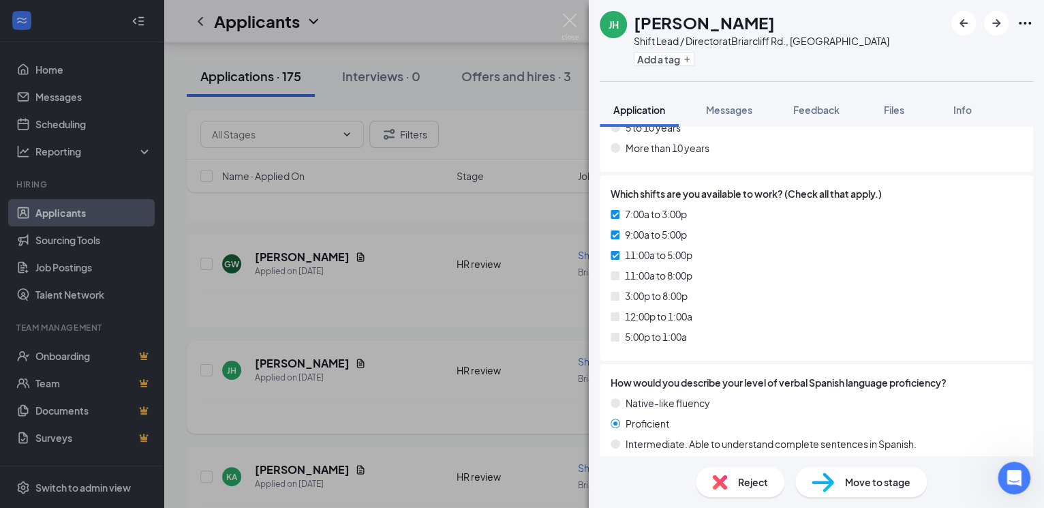
scroll to position [428, 0]
click at [279, 433] on div "JH Jeremy Hudson Shift Lead / Director at Briarcliff Rd., Atlanta Add a tag App…" at bounding box center [522, 254] width 1044 height 508
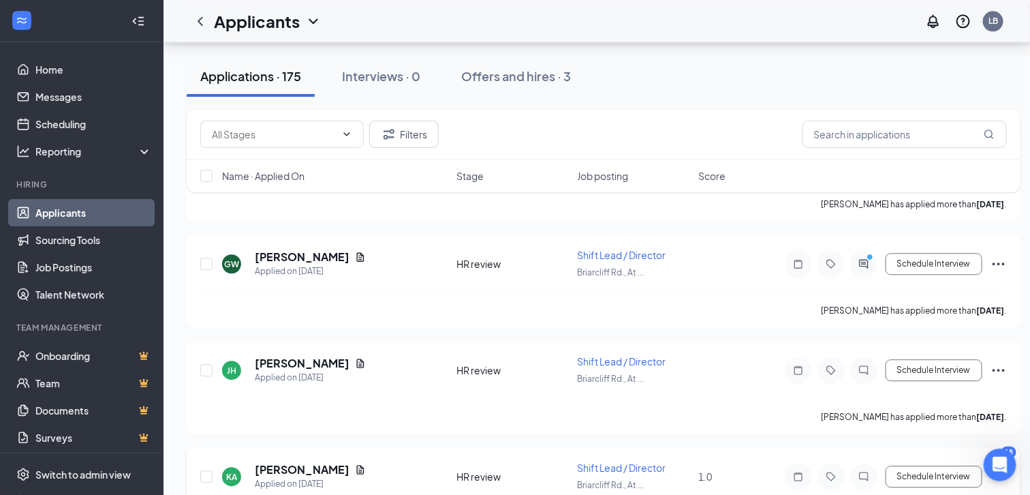
click at [294, 462] on h5 "[PERSON_NAME]" at bounding box center [302, 469] width 95 height 15
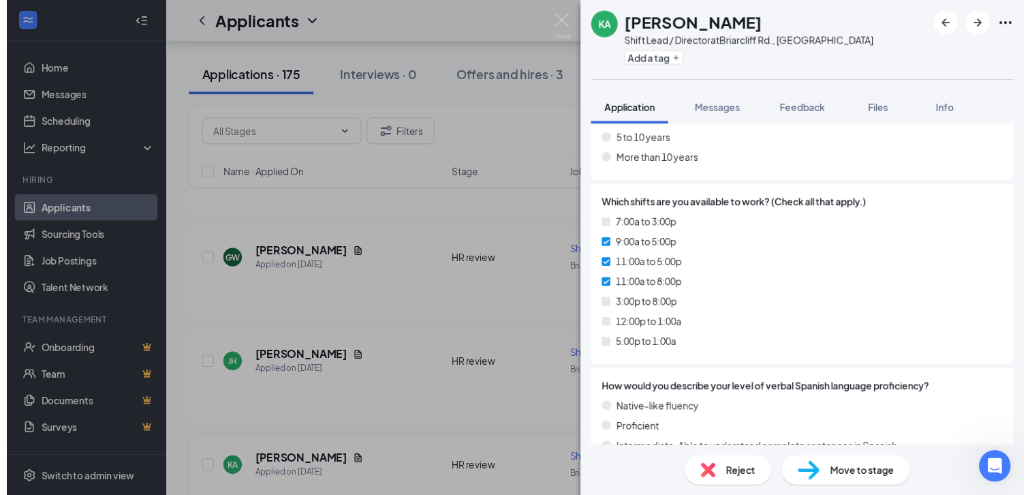
scroll to position [453, 0]
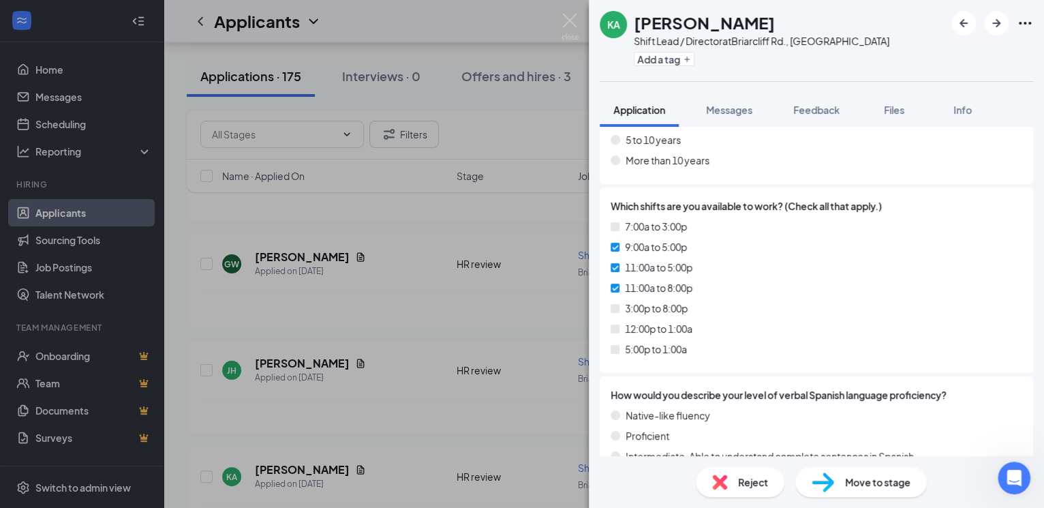
click at [420, 437] on div "KA Kedrick Austin Shift Lead / Director at Briarcliff Rd., Atlanta Add a tag Ap…" at bounding box center [522, 254] width 1044 height 508
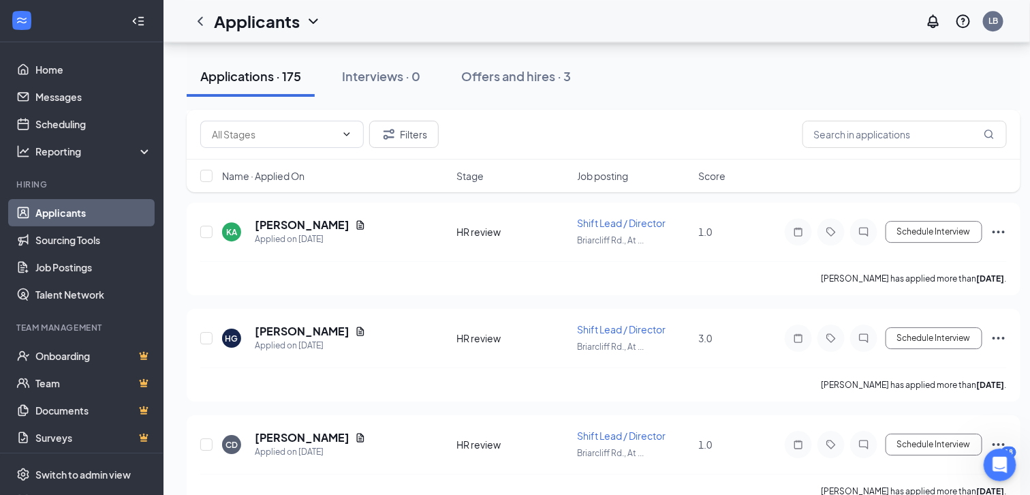
scroll to position [1553, 0]
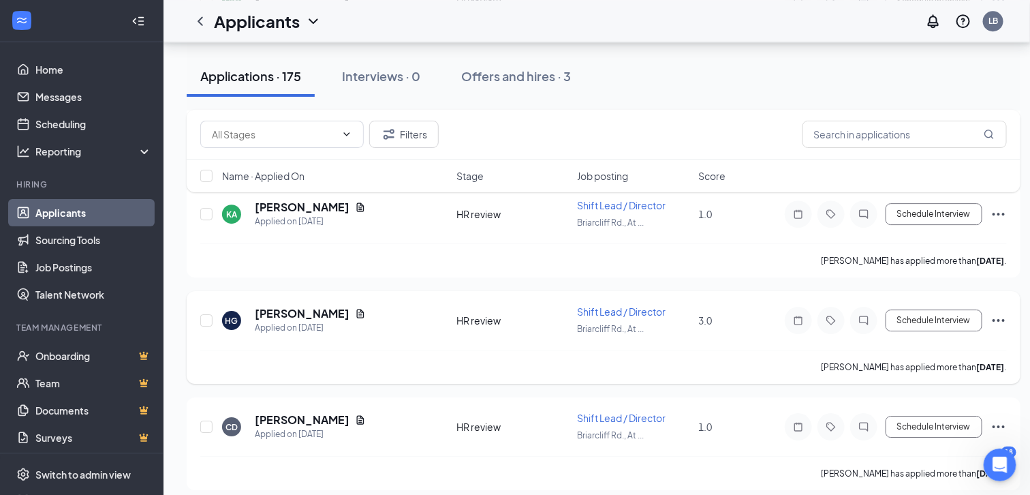
click at [297, 306] on h5 "[PERSON_NAME]" at bounding box center [302, 313] width 95 height 15
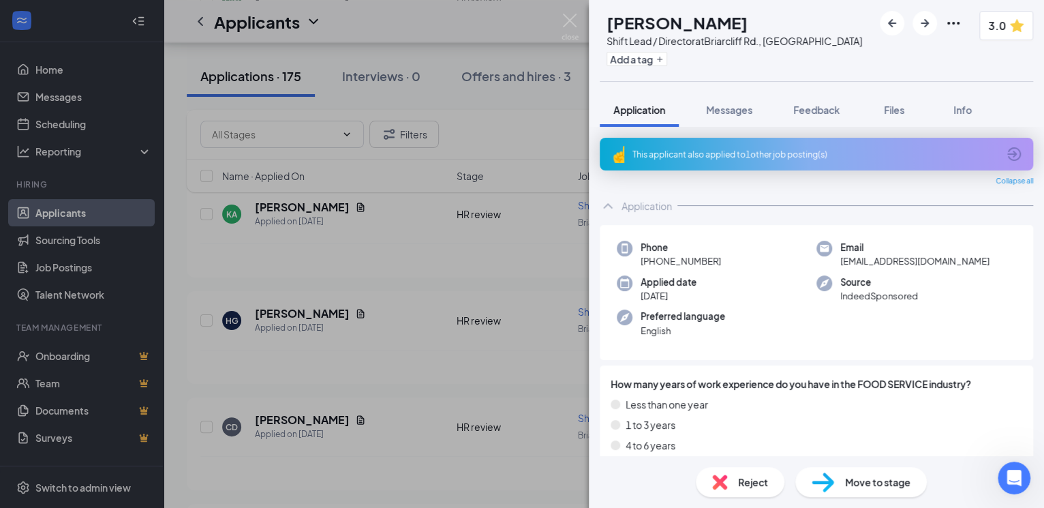
click at [185, 364] on div "HG HIKEEM GARRY Shift Lead / Director at Briarcliff Rd., Atlanta Add a tag 3.0 …" at bounding box center [522, 254] width 1044 height 508
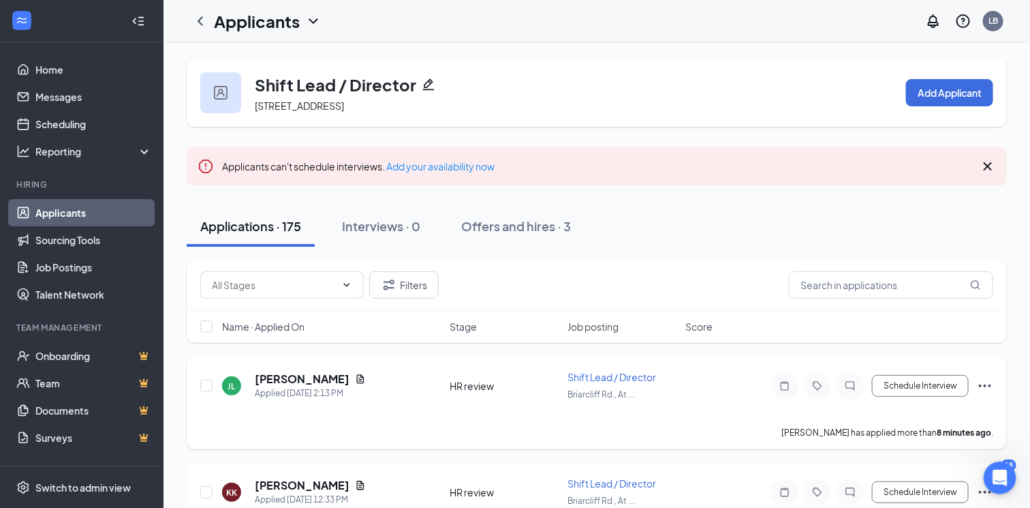
click at [307, 371] on h5 "[PERSON_NAME]" at bounding box center [302, 378] width 95 height 15
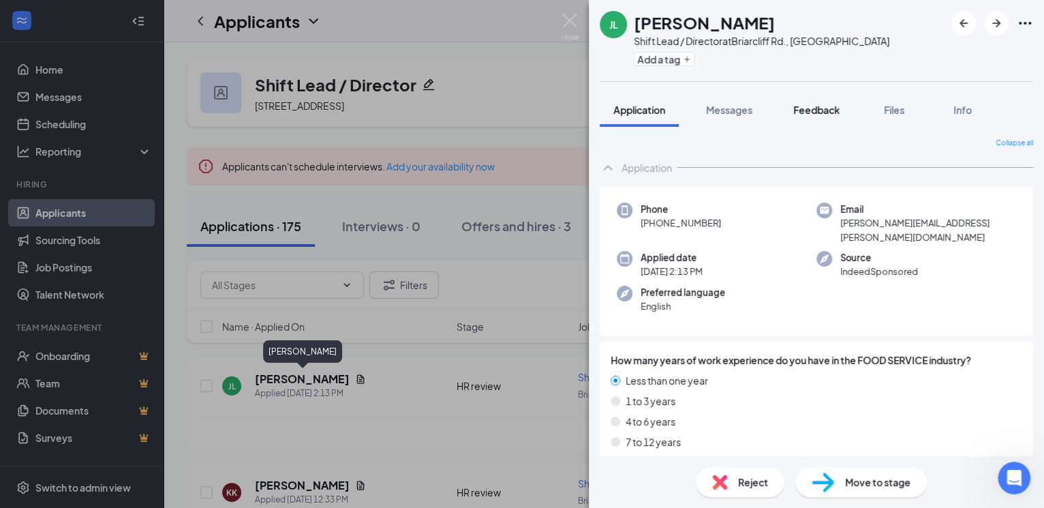
click at [808, 124] on button "Feedback" at bounding box center [817, 110] width 74 height 34
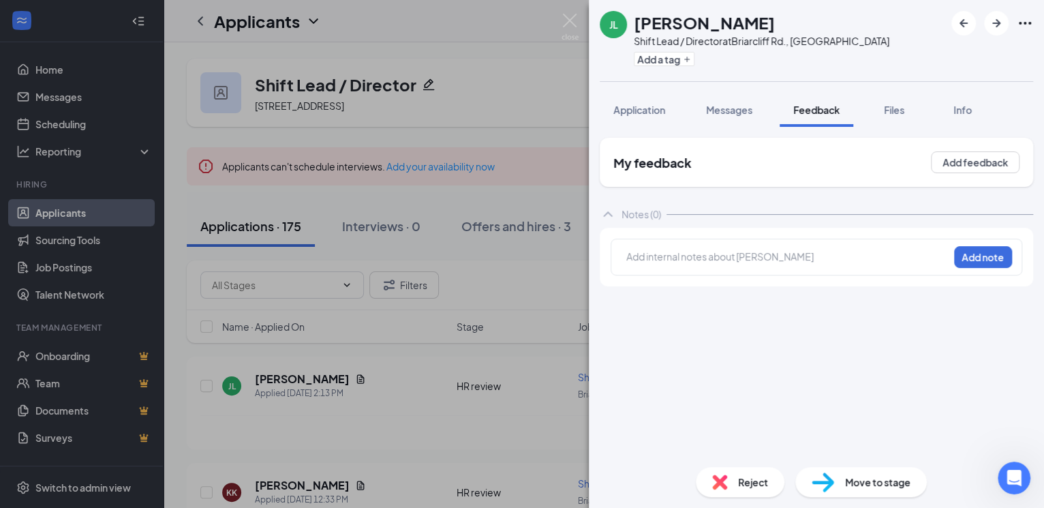
click at [810, 109] on span "Feedback" at bounding box center [816, 110] width 46 height 12
click at [962, 164] on button "Add feedback" at bounding box center [975, 162] width 89 height 22
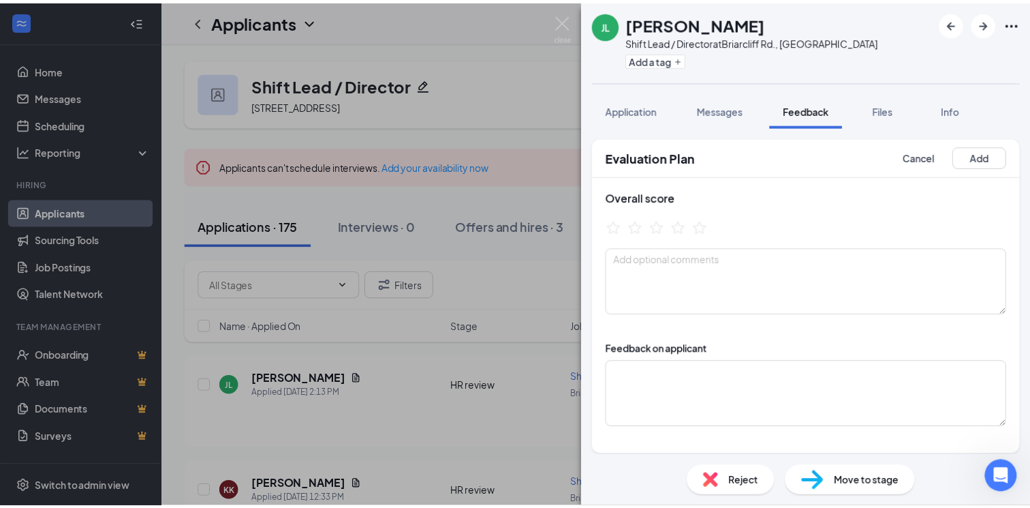
scroll to position [1, 0]
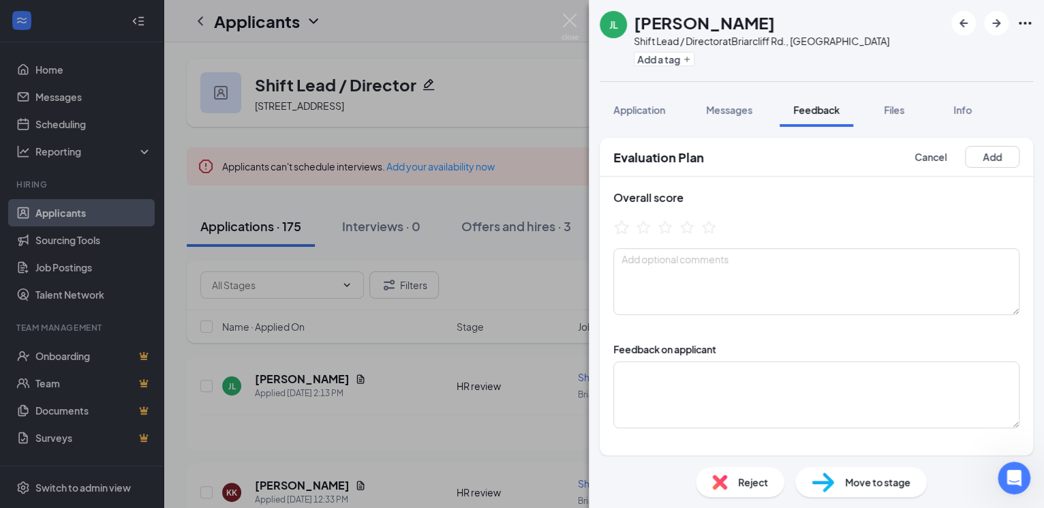
click at [615, 224] on icon "StarBorder" at bounding box center [622, 227] width 18 height 18
click at [966, 162] on button "Add" at bounding box center [992, 157] width 55 height 22
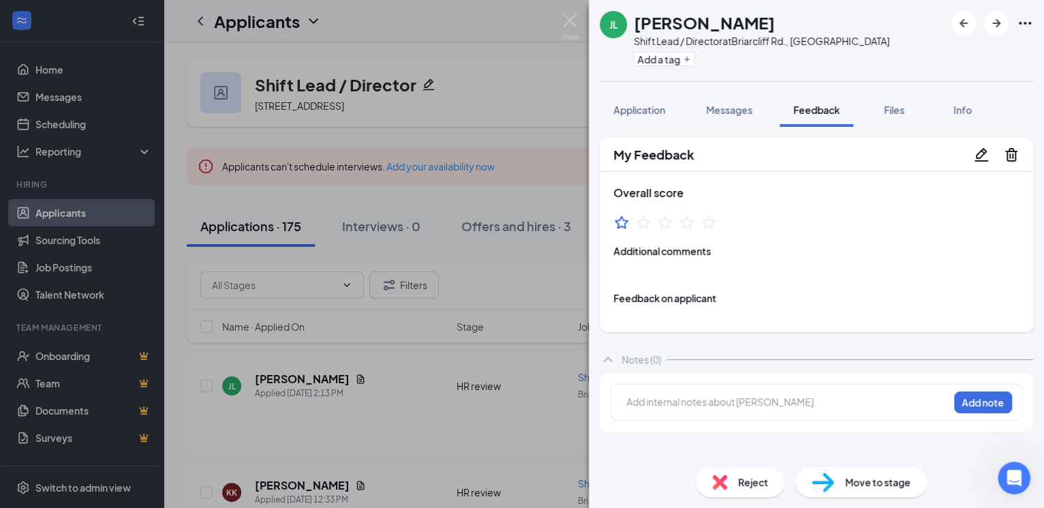
click at [514, 95] on div "[PERSON_NAME] Shift Lead / Director at Briarcliff Rd., Atlanta Add a tag Applic…" at bounding box center [522, 254] width 1044 height 508
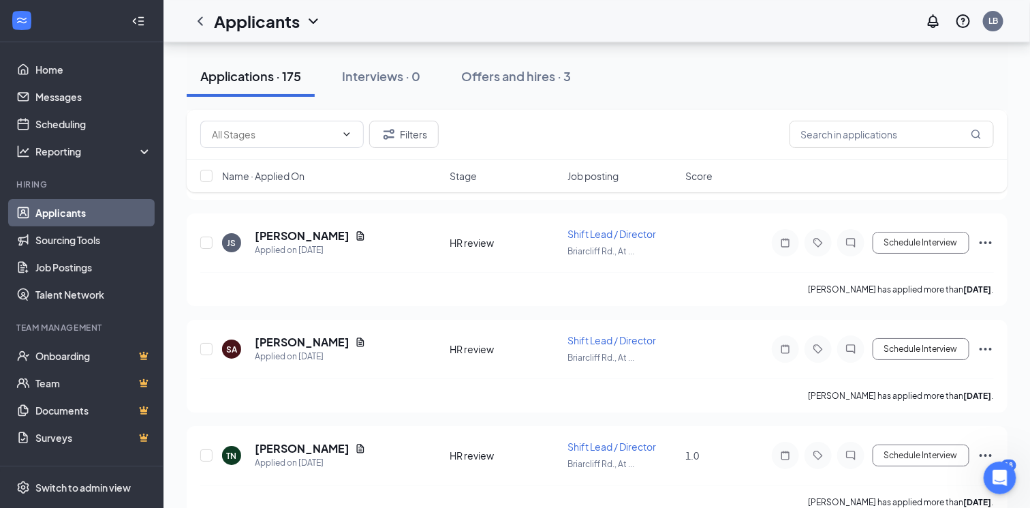
scroll to position [1947, 0]
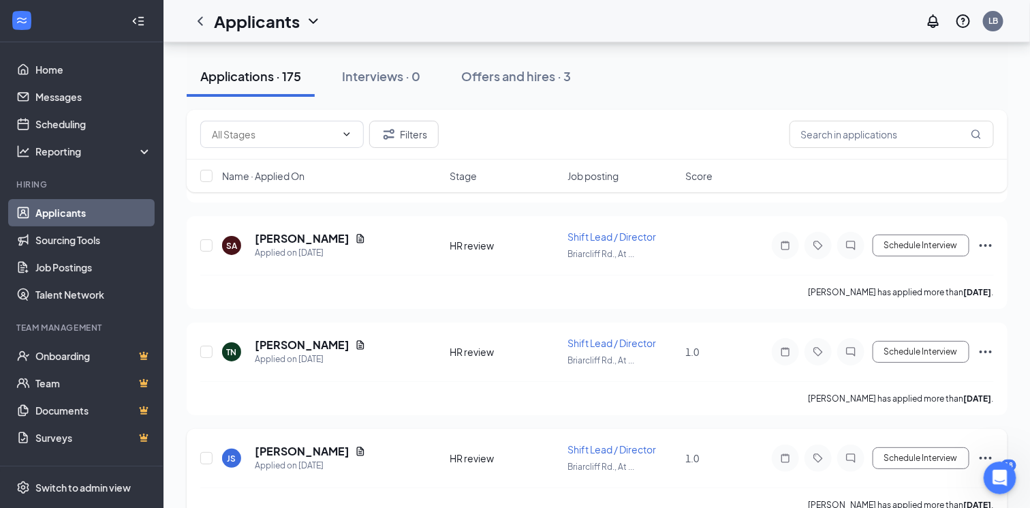
click at [726, 487] on div "[PERSON_NAME] has applied more than [DATE] ." at bounding box center [597, 504] width 794 height 34
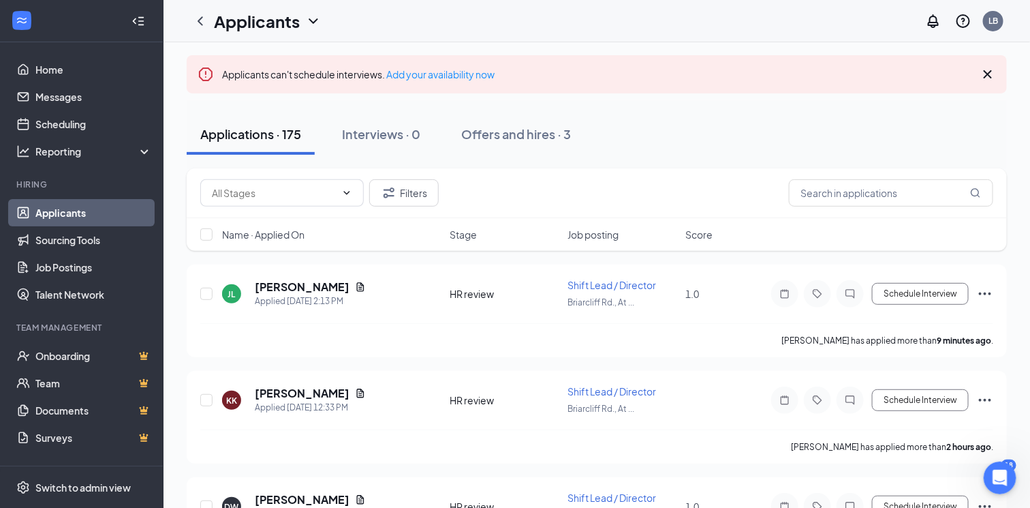
scroll to position [0, 0]
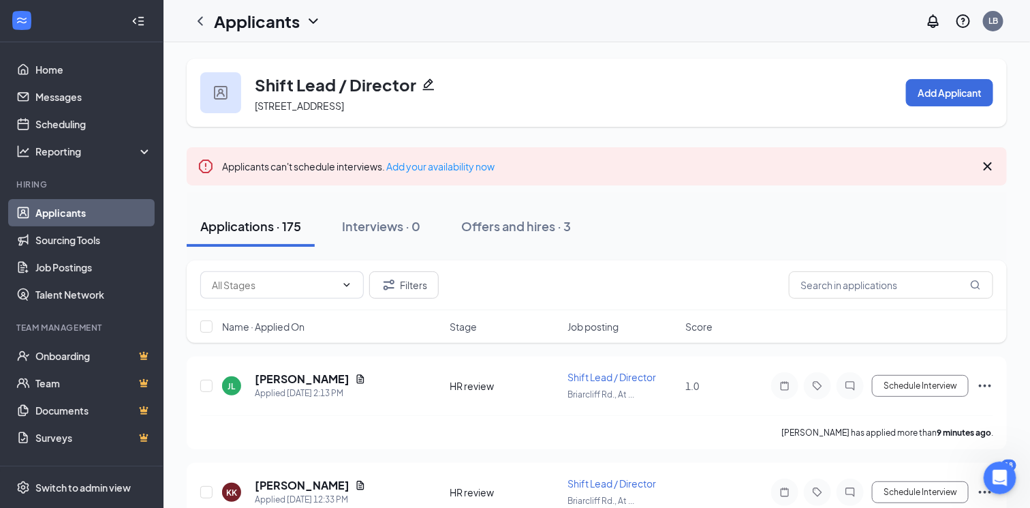
click at [638, 297] on div "Filters" at bounding box center [596, 284] width 793 height 27
click at [89, 210] on link "Applicants" at bounding box center [93, 212] width 117 height 27
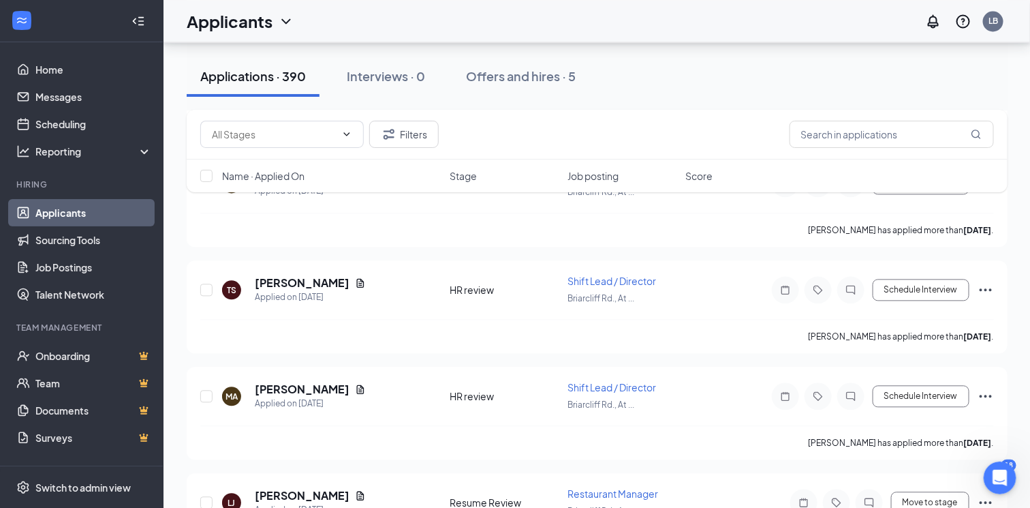
scroll to position [16446, 0]
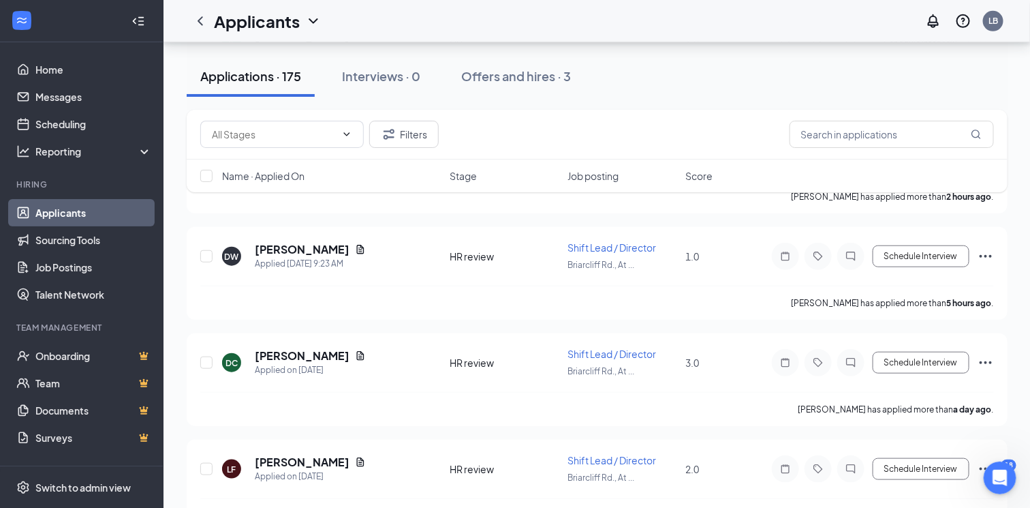
scroll to position [335, 0]
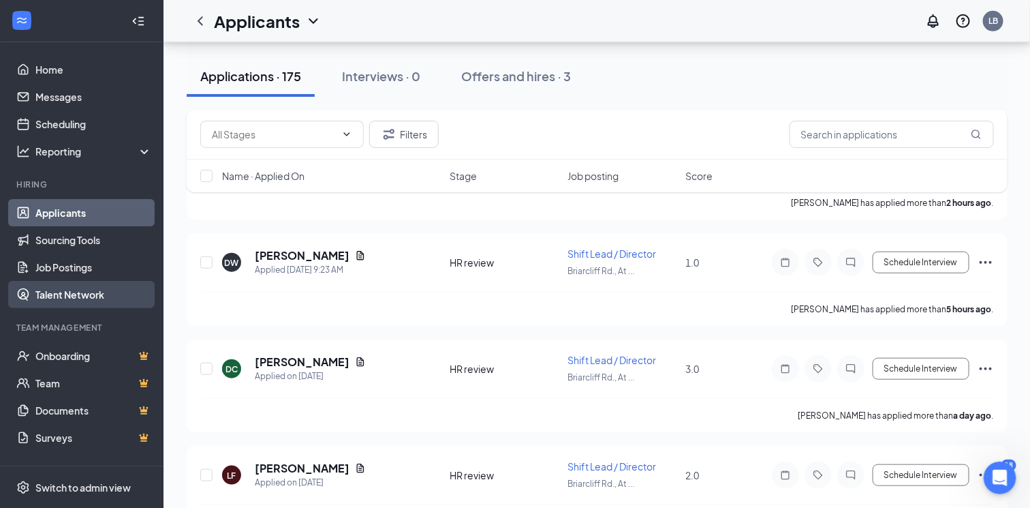
click at [84, 281] on link "Talent Network" at bounding box center [93, 294] width 117 height 27
